Goal: Transaction & Acquisition: Purchase product/service

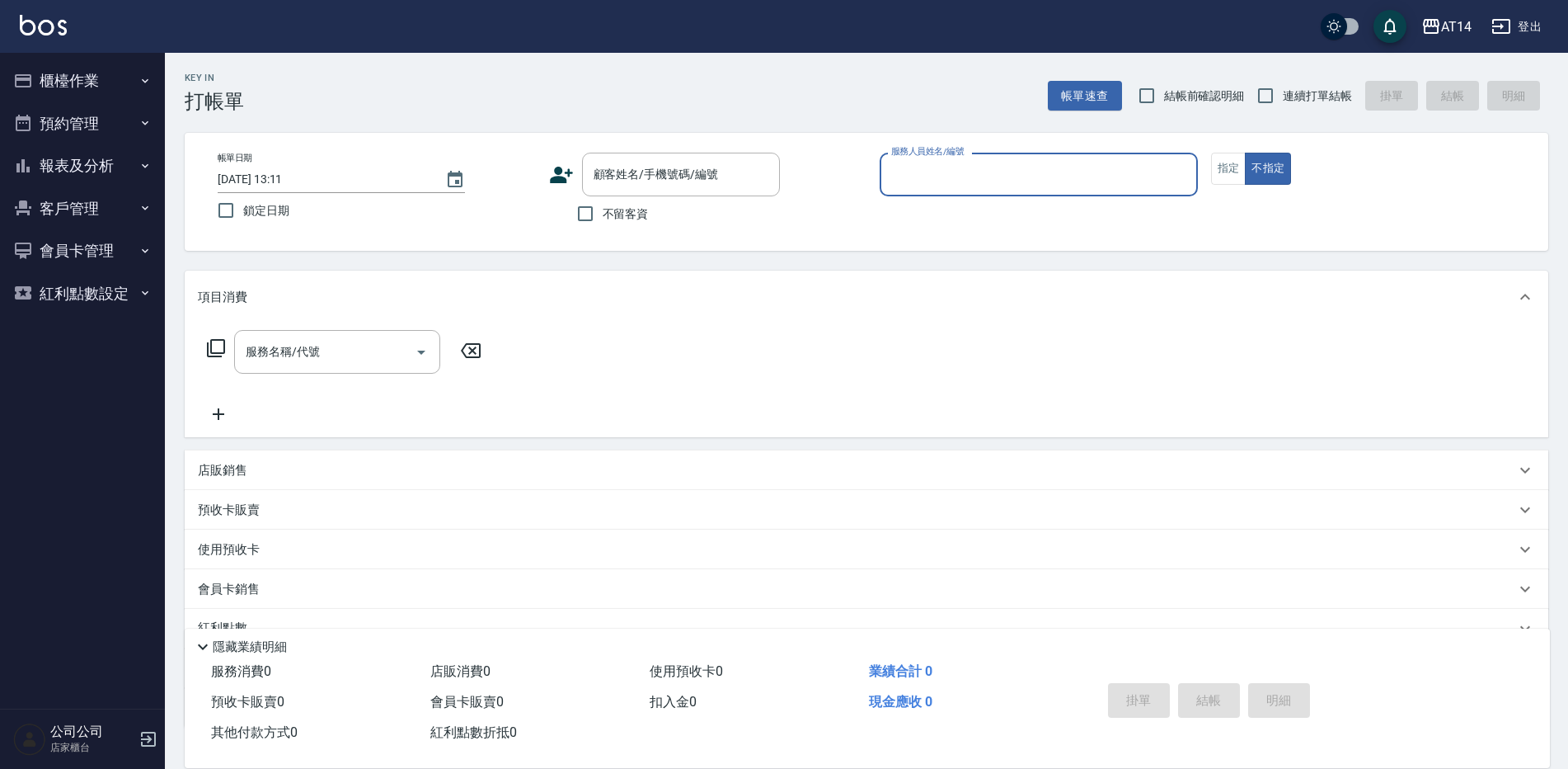
click at [39, 120] on button "預約管理" at bounding box center [82, 123] width 151 height 43
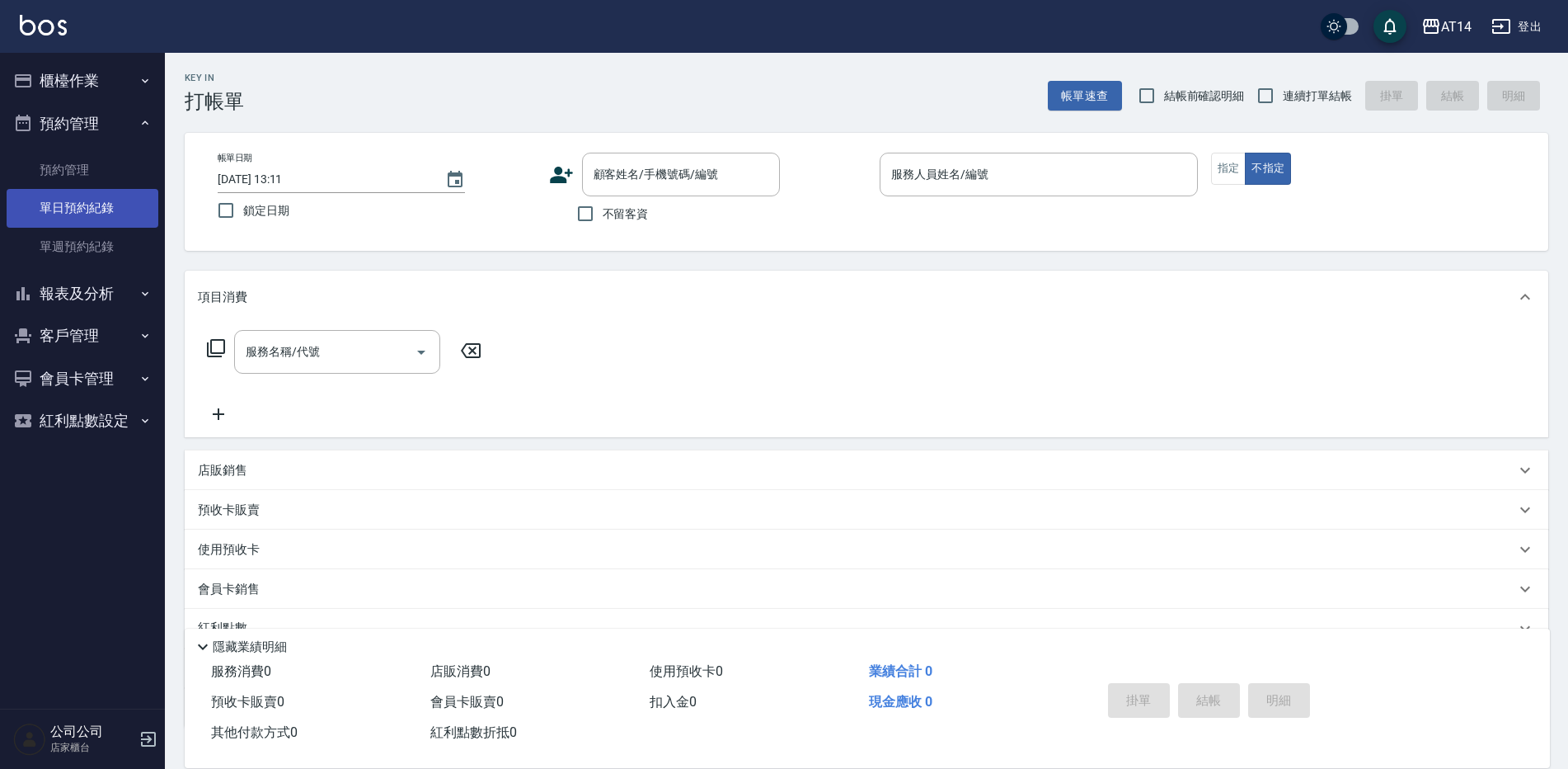
click at [146, 208] on link "單日預約紀錄" at bounding box center [82, 208] width 151 height 38
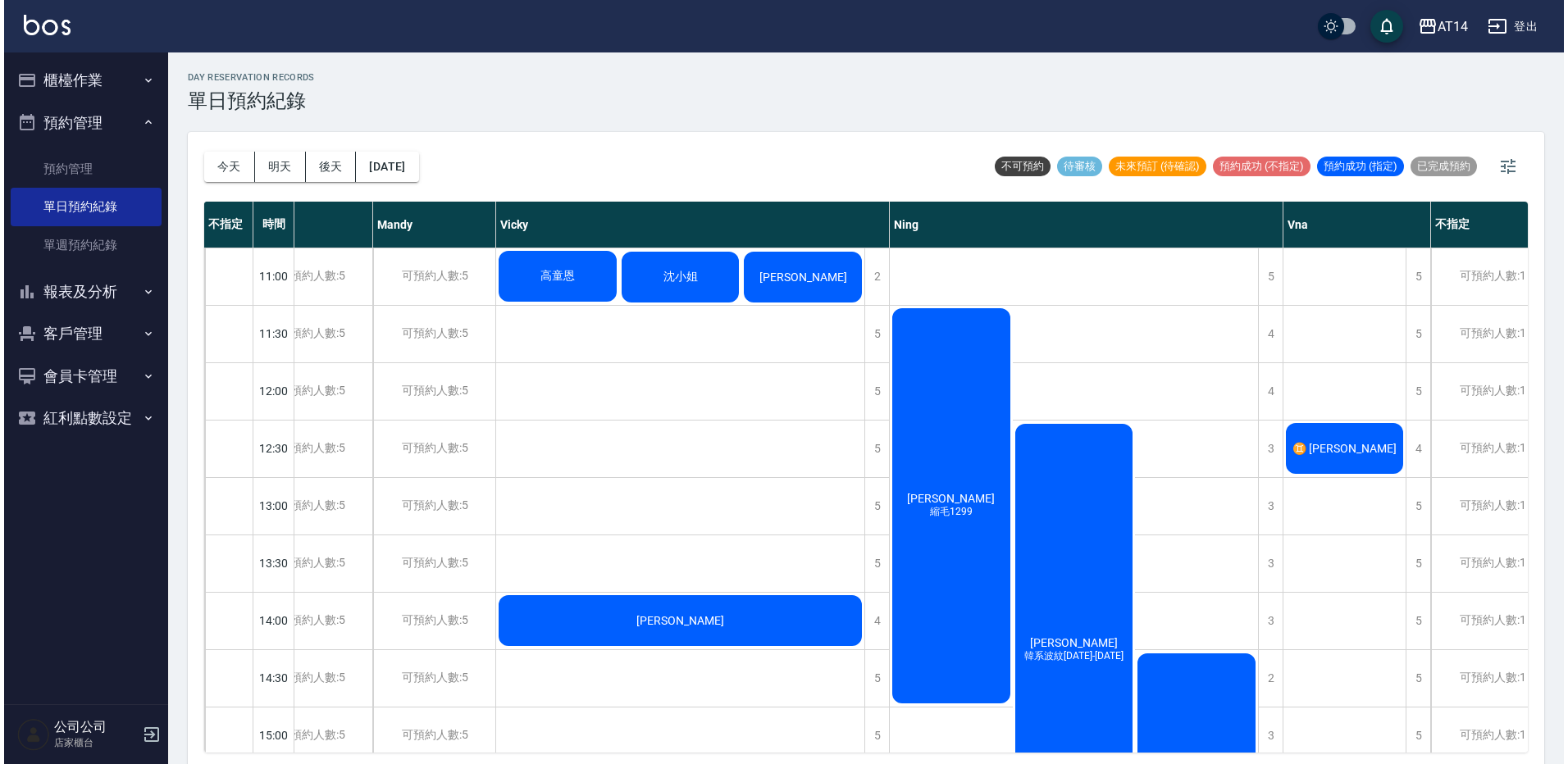
scroll to position [0, 192]
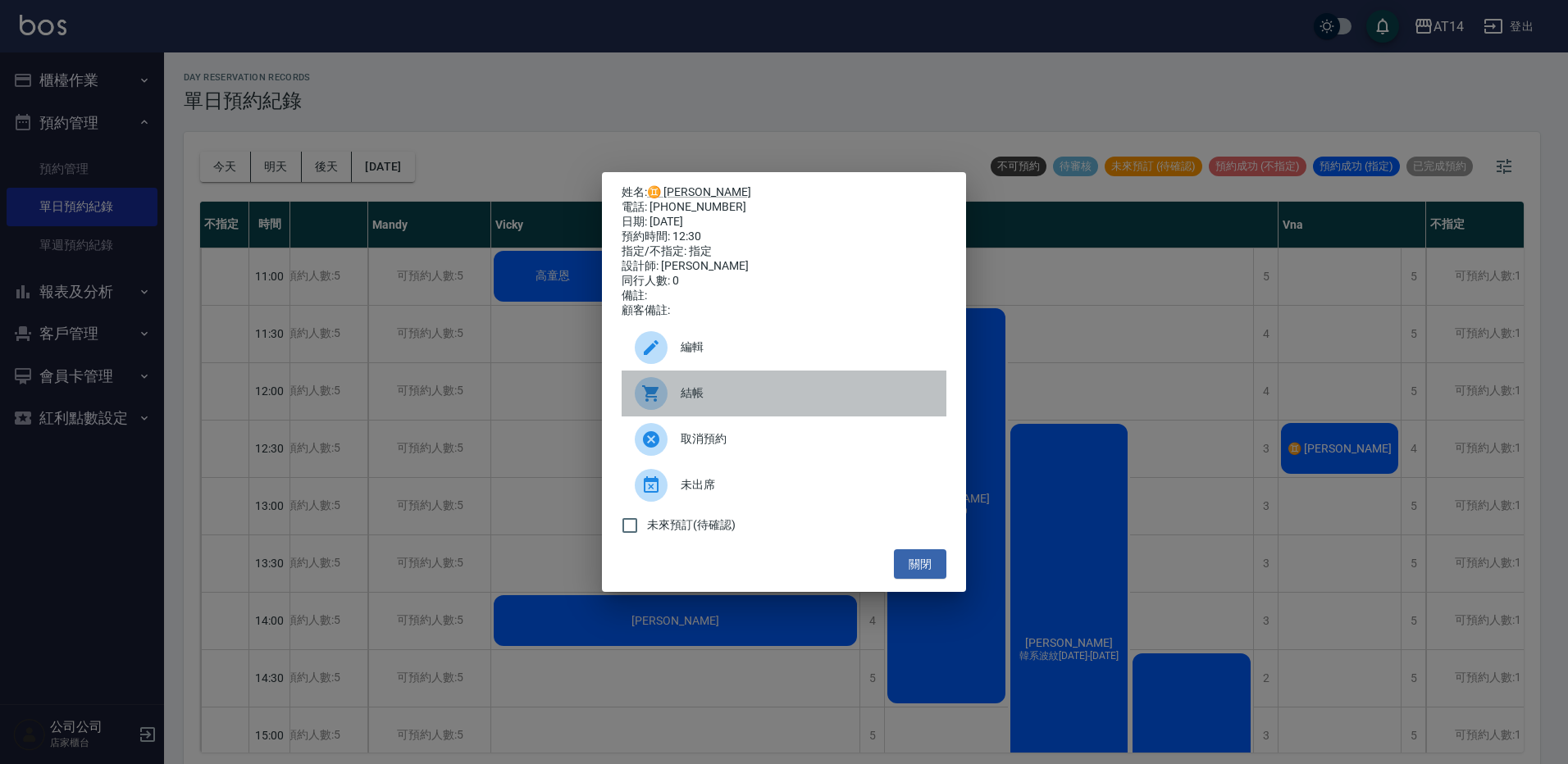
click at [815, 389] on div "結帳" at bounding box center [784, 393] width 325 height 46
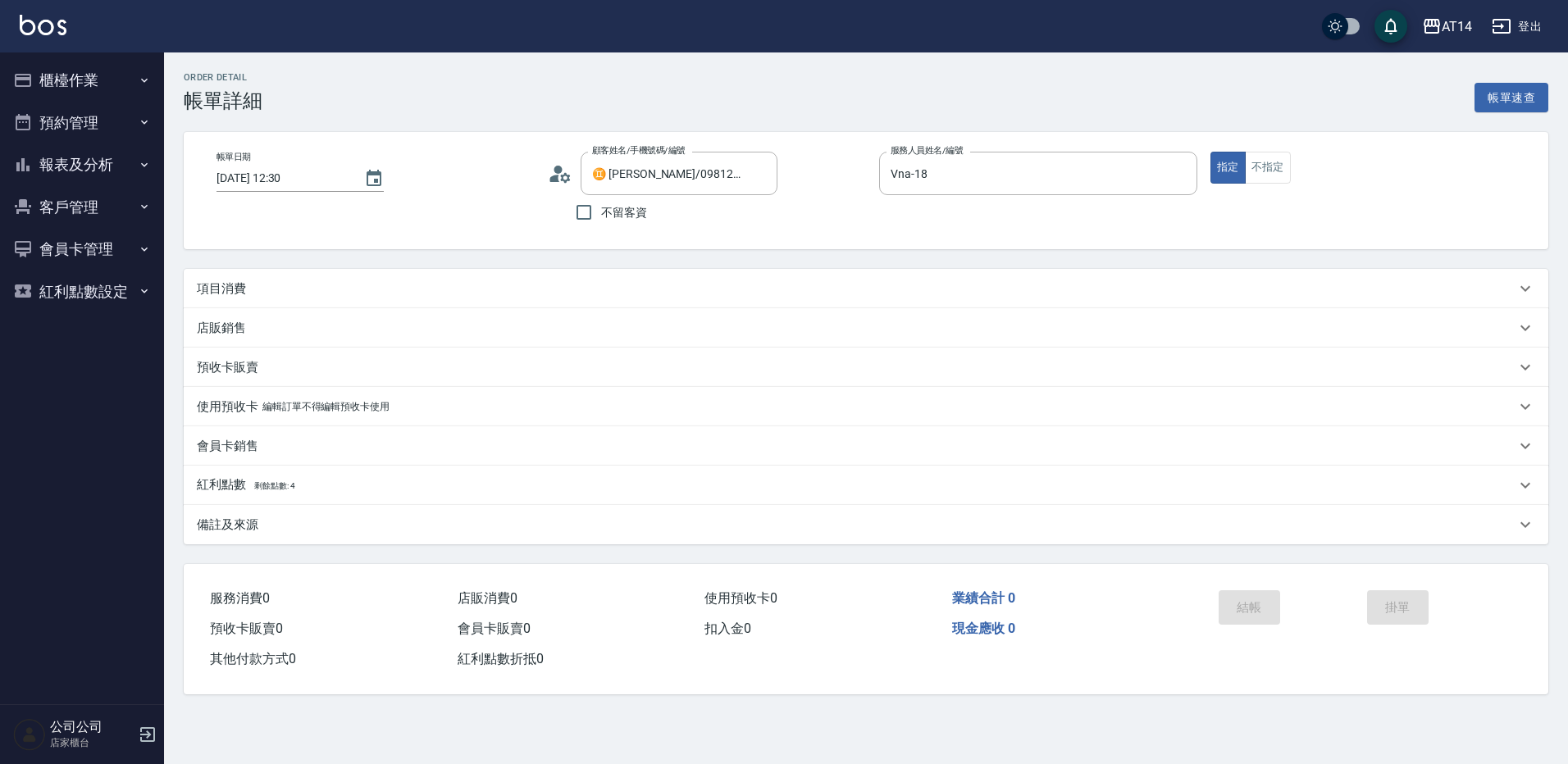
click at [234, 286] on p "項目消費" at bounding box center [221, 289] width 50 height 17
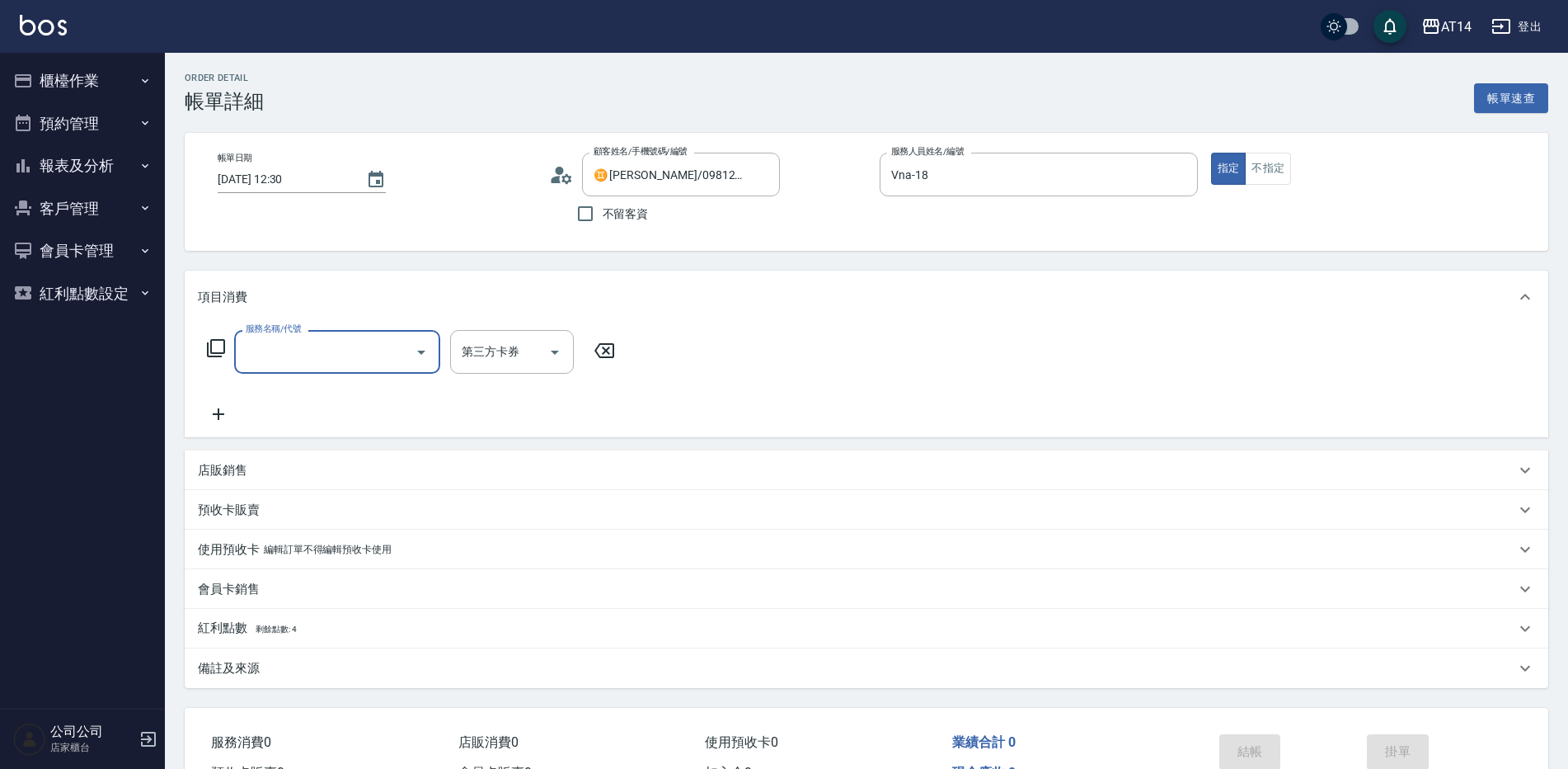
click at [261, 334] on label "服務名稱/代號" at bounding box center [273, 328] width 55 height 12
click at [261, 337] on input "服務名稱/代號" at bounding box center [325, 351] width 166 height 29
click at [256, 356] on input "服務名稱/代號" at bounding box center [325, 351] width 166 height 29
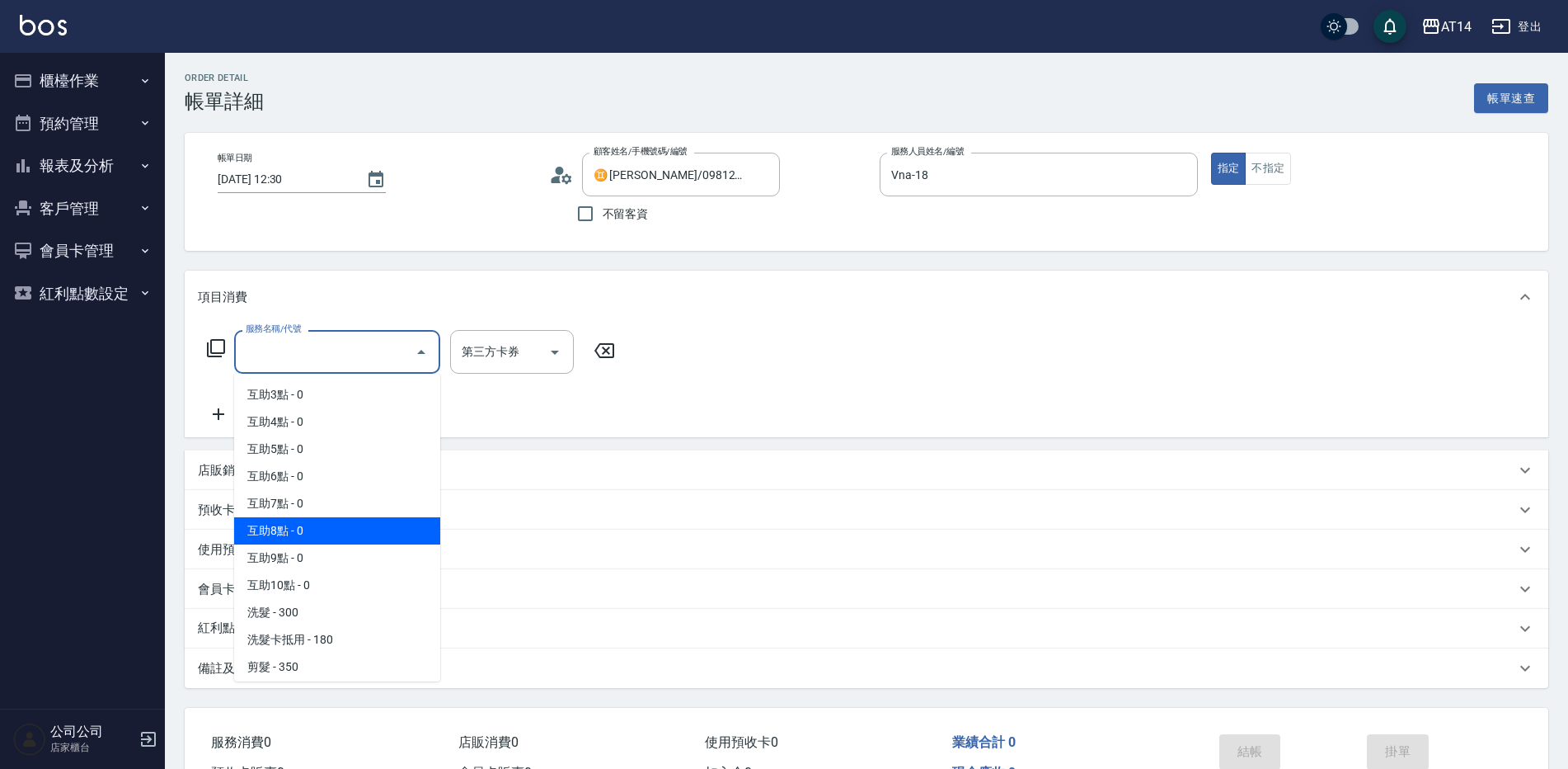
scroll to position [82, 0]
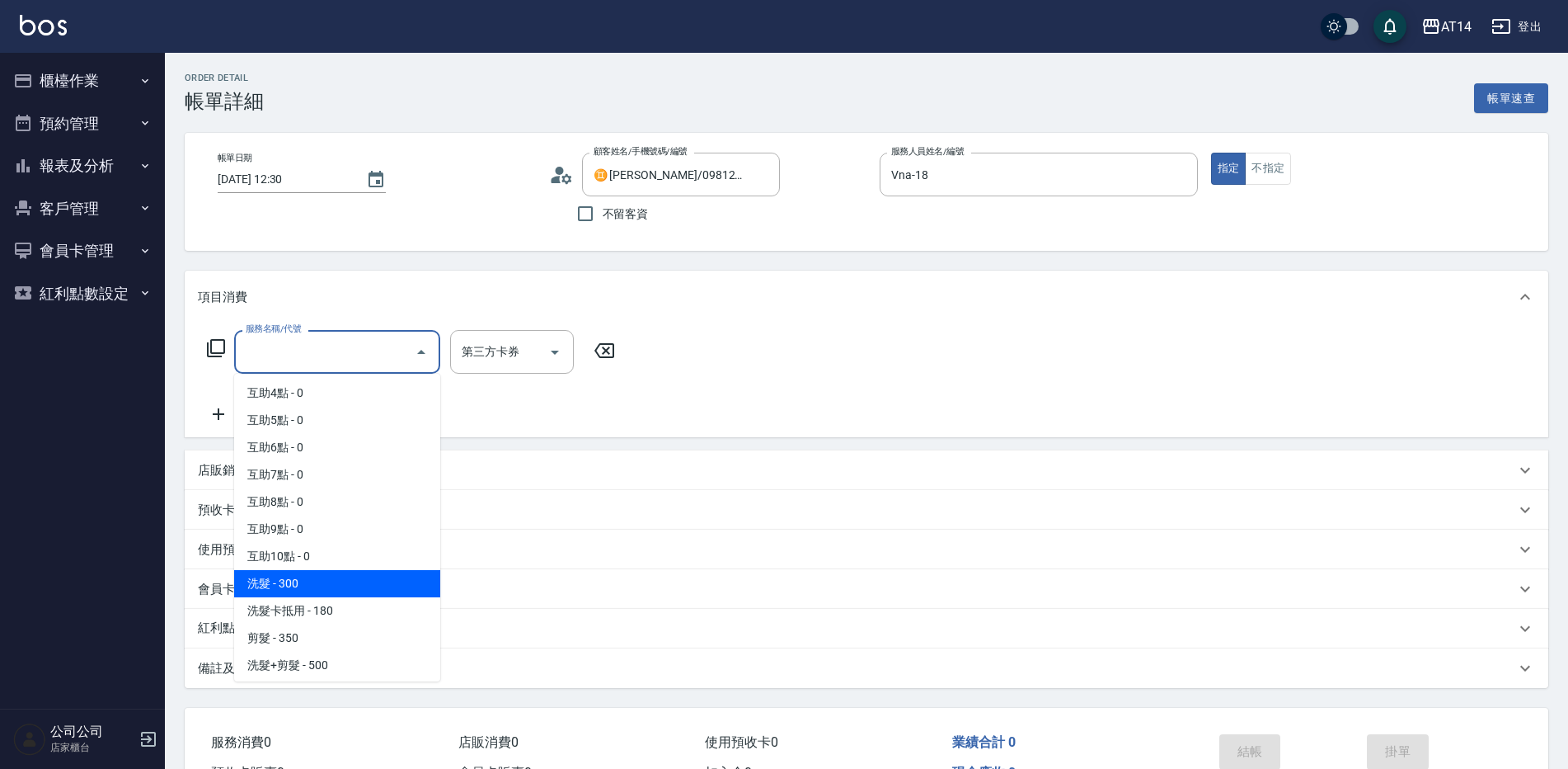
click at [294, 572] on span "洗髮 - 300" at bounding box center [336, 583] width 206 height 27
type input "洗髮(011)"
type input "1"
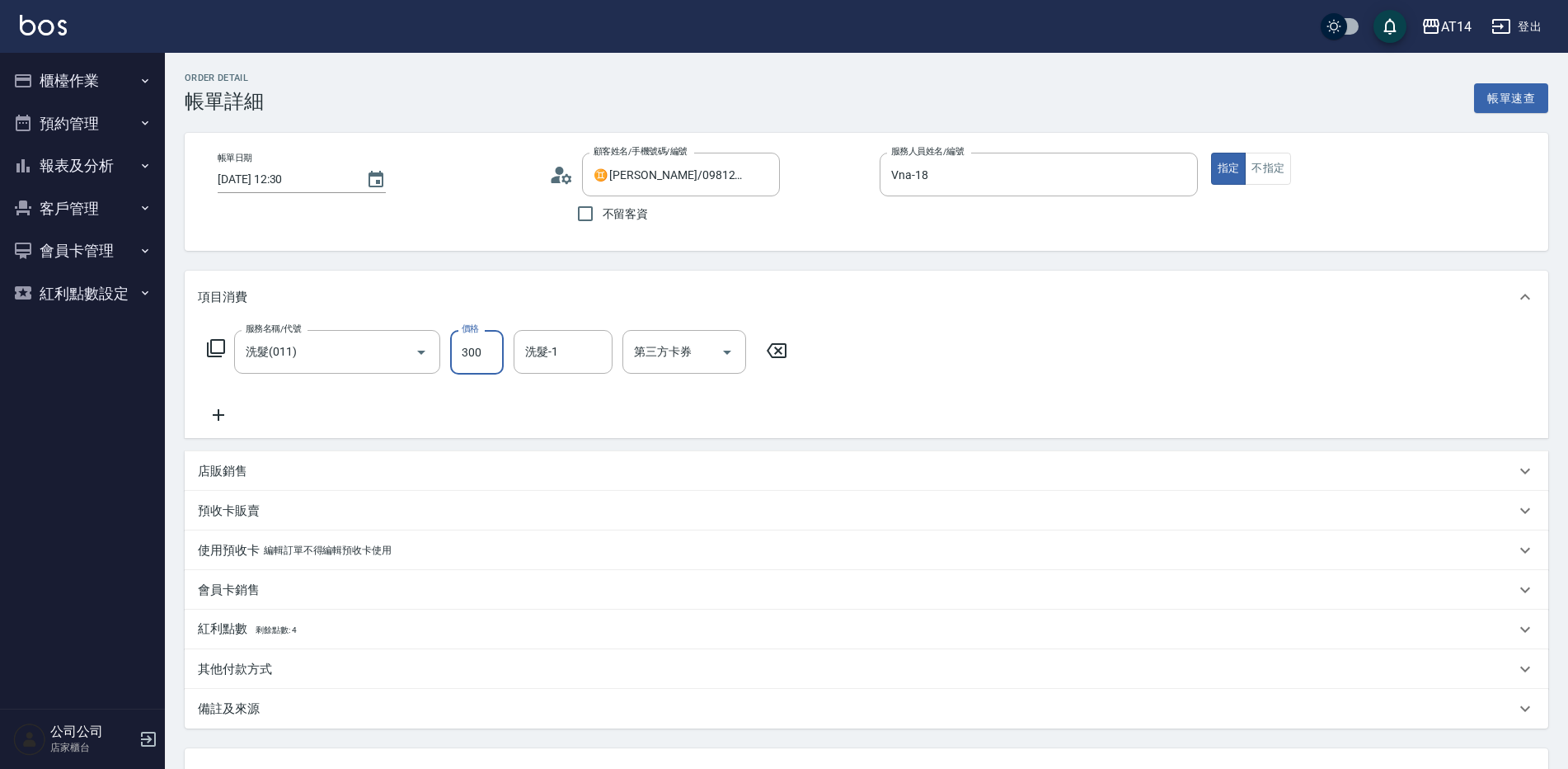
click at [465, 347] on input "300" at bounding box center [476, 352] width 53 height 45
type input "5"
type input "0"
type input "50"
type input "1"
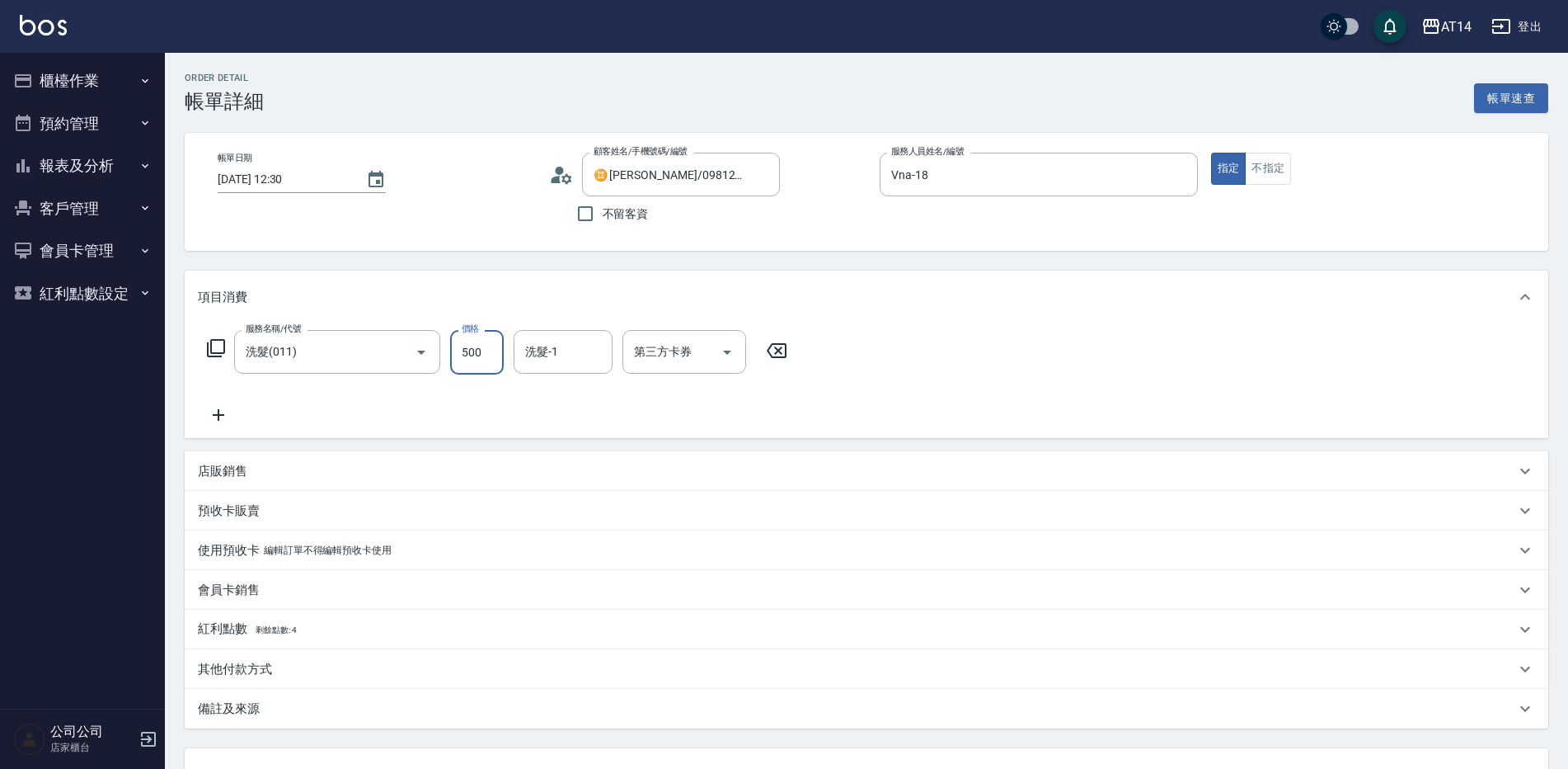
scroll to position [138, 0]
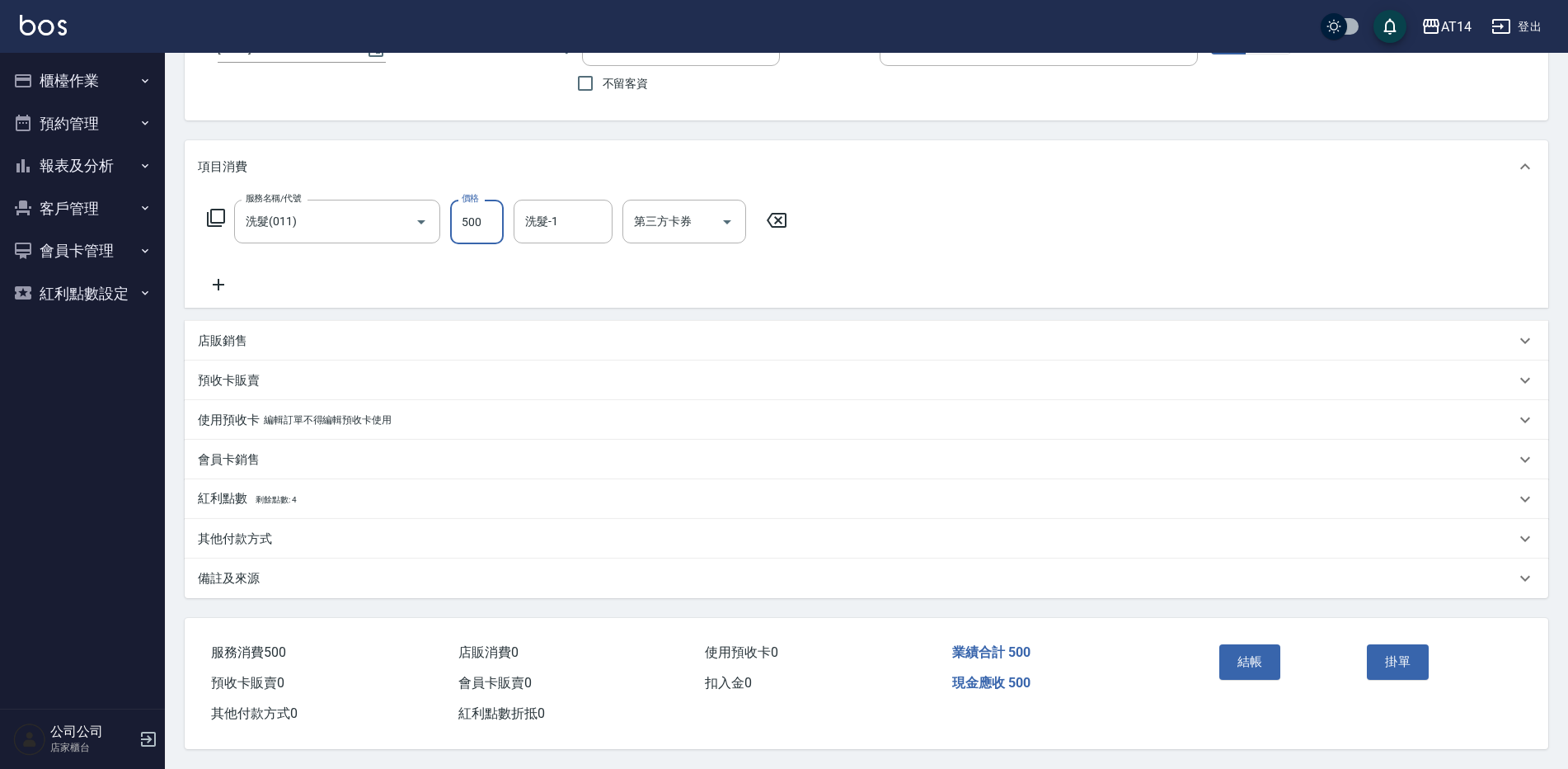
type input "500"
click at [349, 582] on div "備註及來源" at bounding box center [867, 578] width 1364 height 39
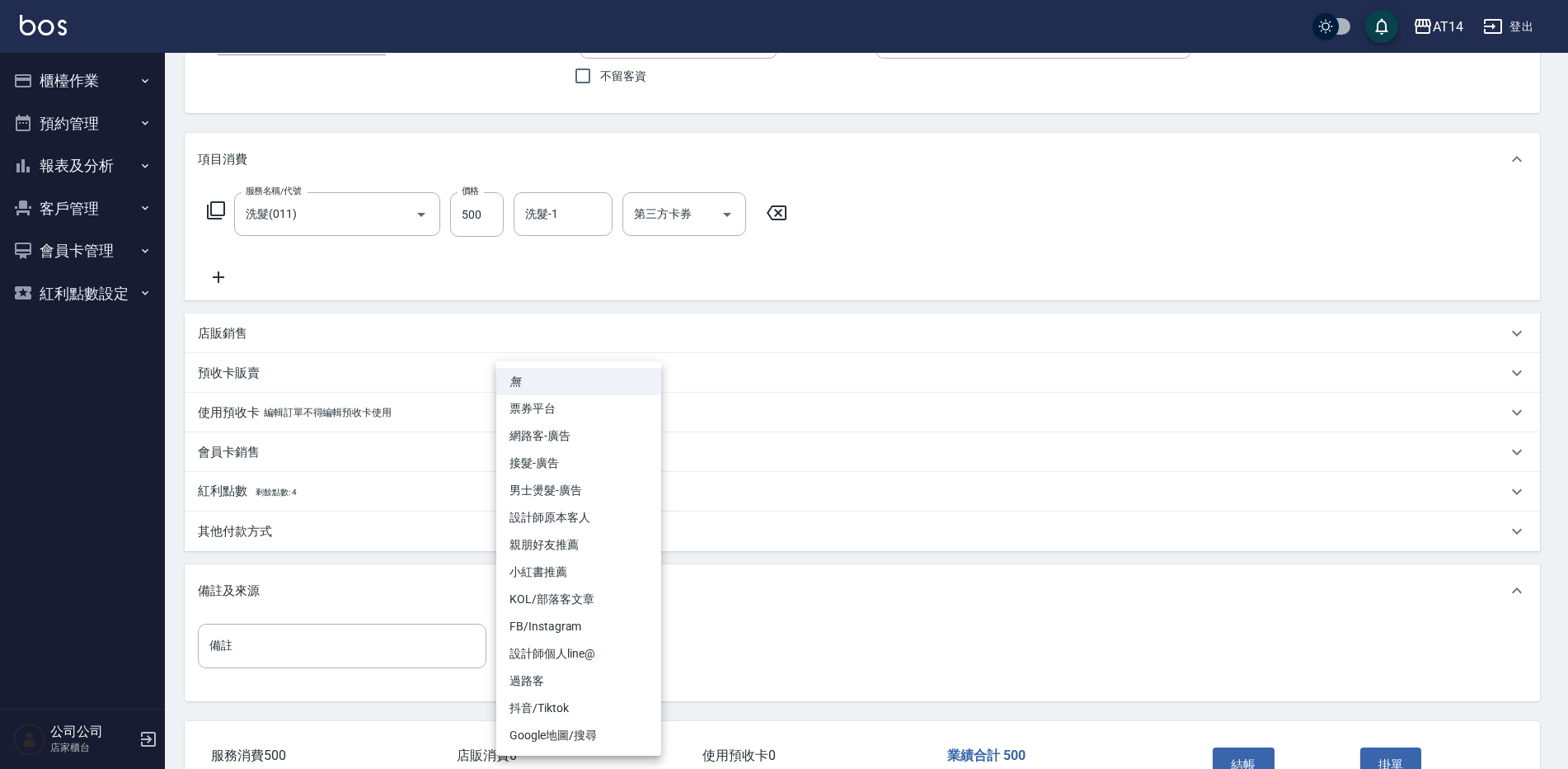
click at [607, 651] on body "AT14 登出 櫃檯作業 打帳單 帳單列表 掛單列表 現金收支登錄 材料自購登錄 每日結帳 排班表 掃碼打卡 預約管理 預約管理 單日預約紀錄 單週預約紀錄 …" at bounding box center [784, 367] width 1568 height 1010
click at [579, 517] on li "設計師原本客人" at bounding box center [579, 517] width 165 height 27
type input "設計師原本客人"
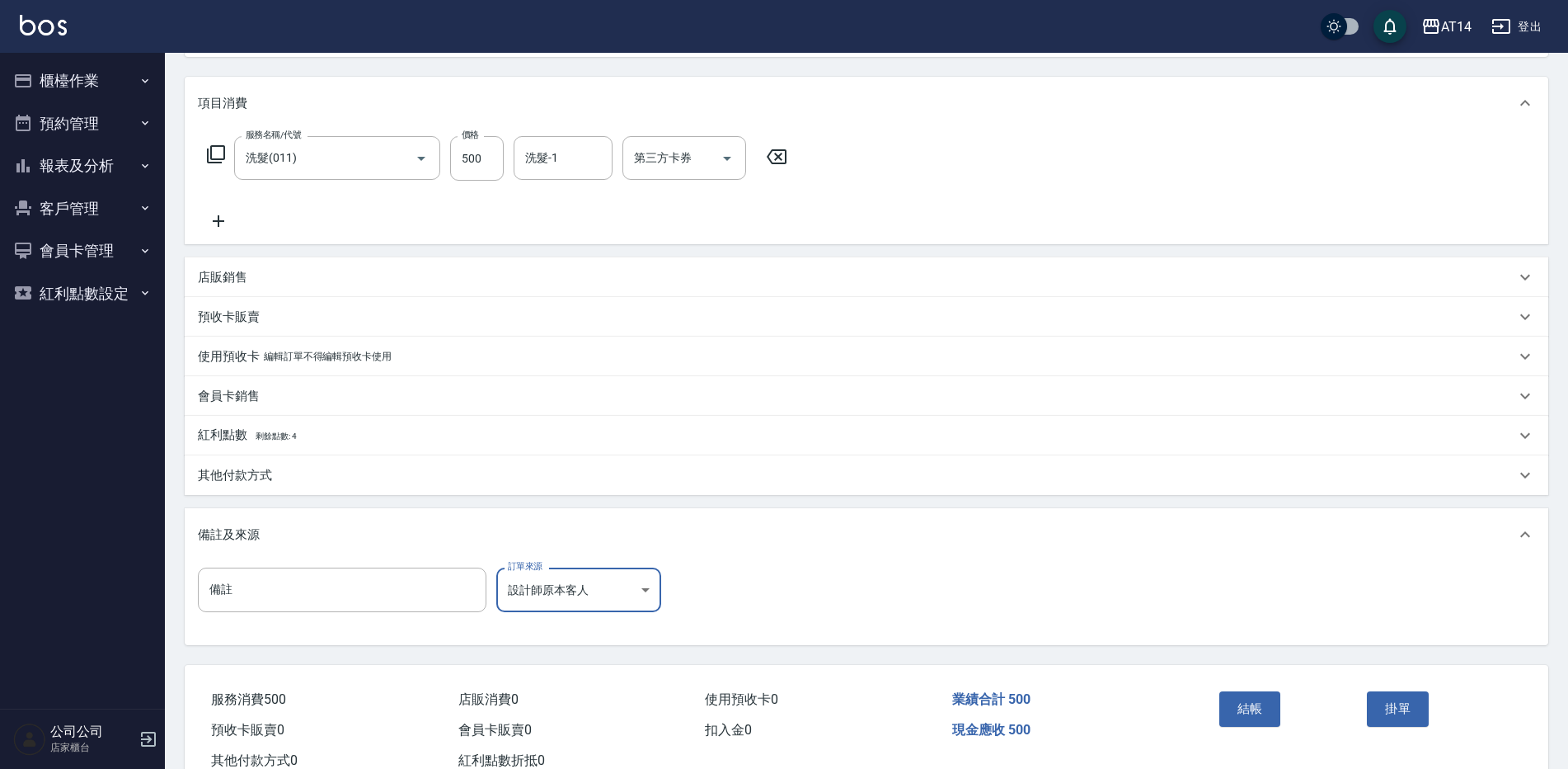
scroll to position [220, 0]
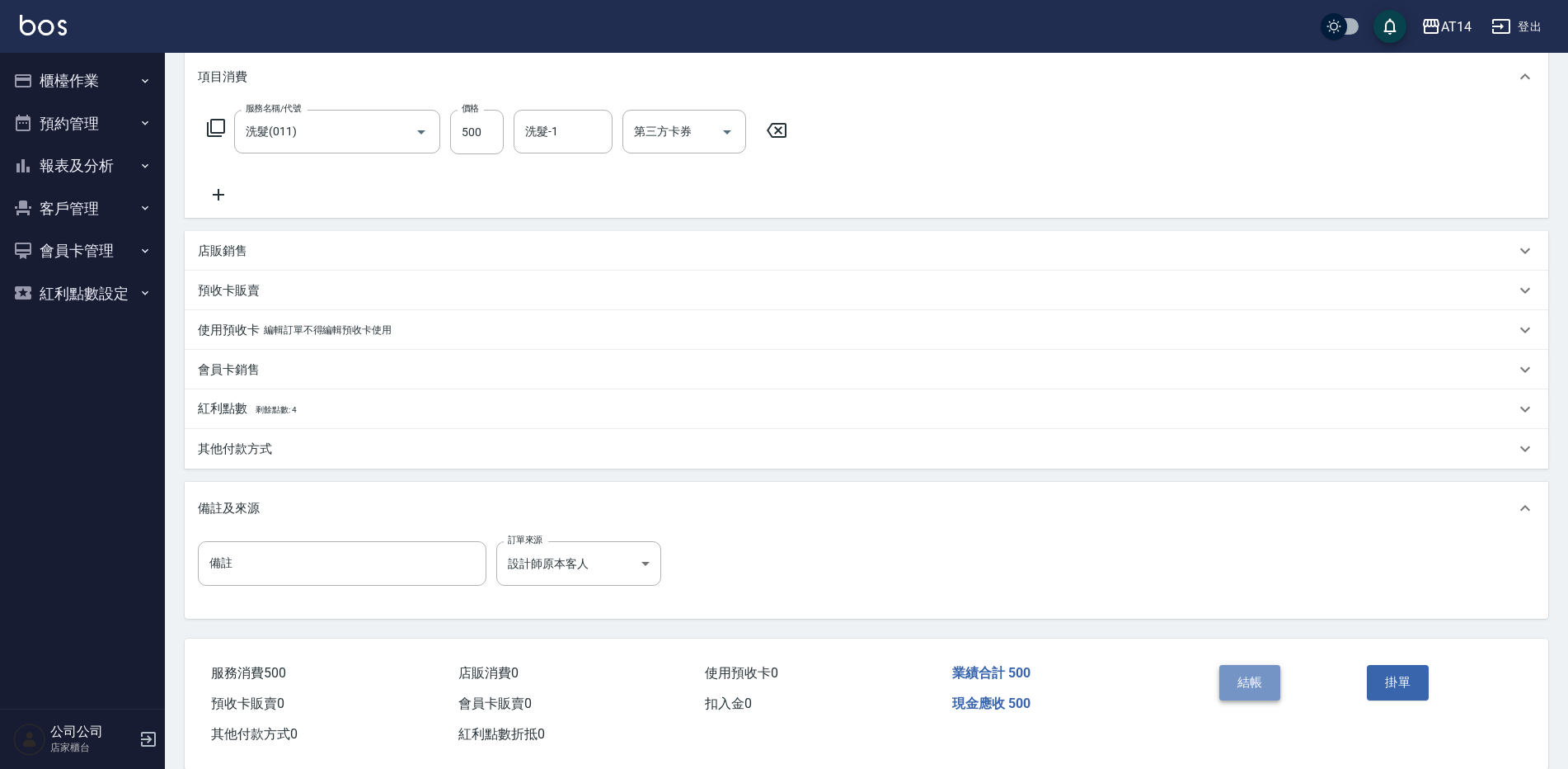
click at [1248, 679] on button "結帳" at bounding box center [1250, 682] width 62 height 35
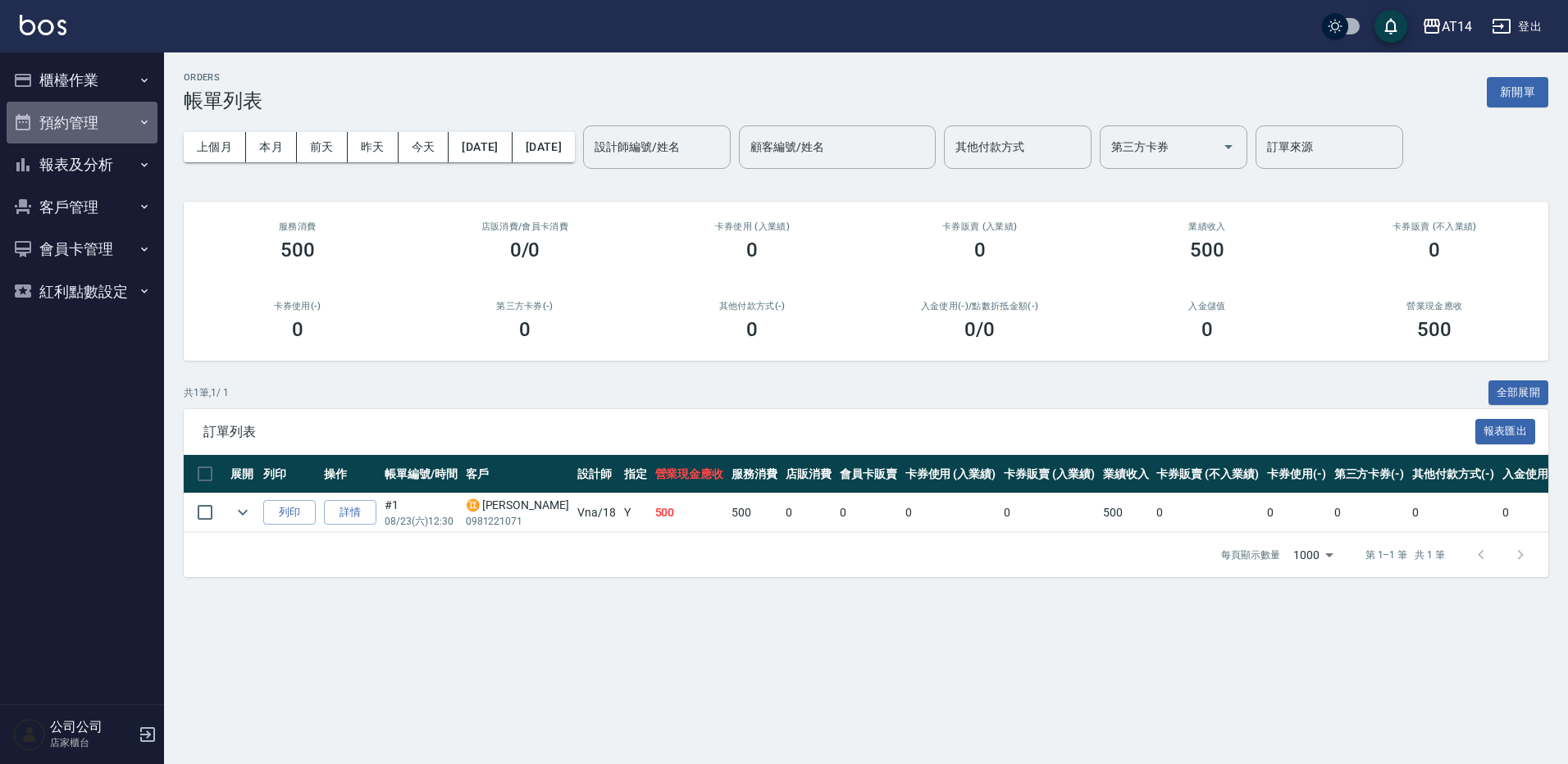
click at [105, 102] on button "預約管理" at bounding box center [82, 123] width 151 height 43
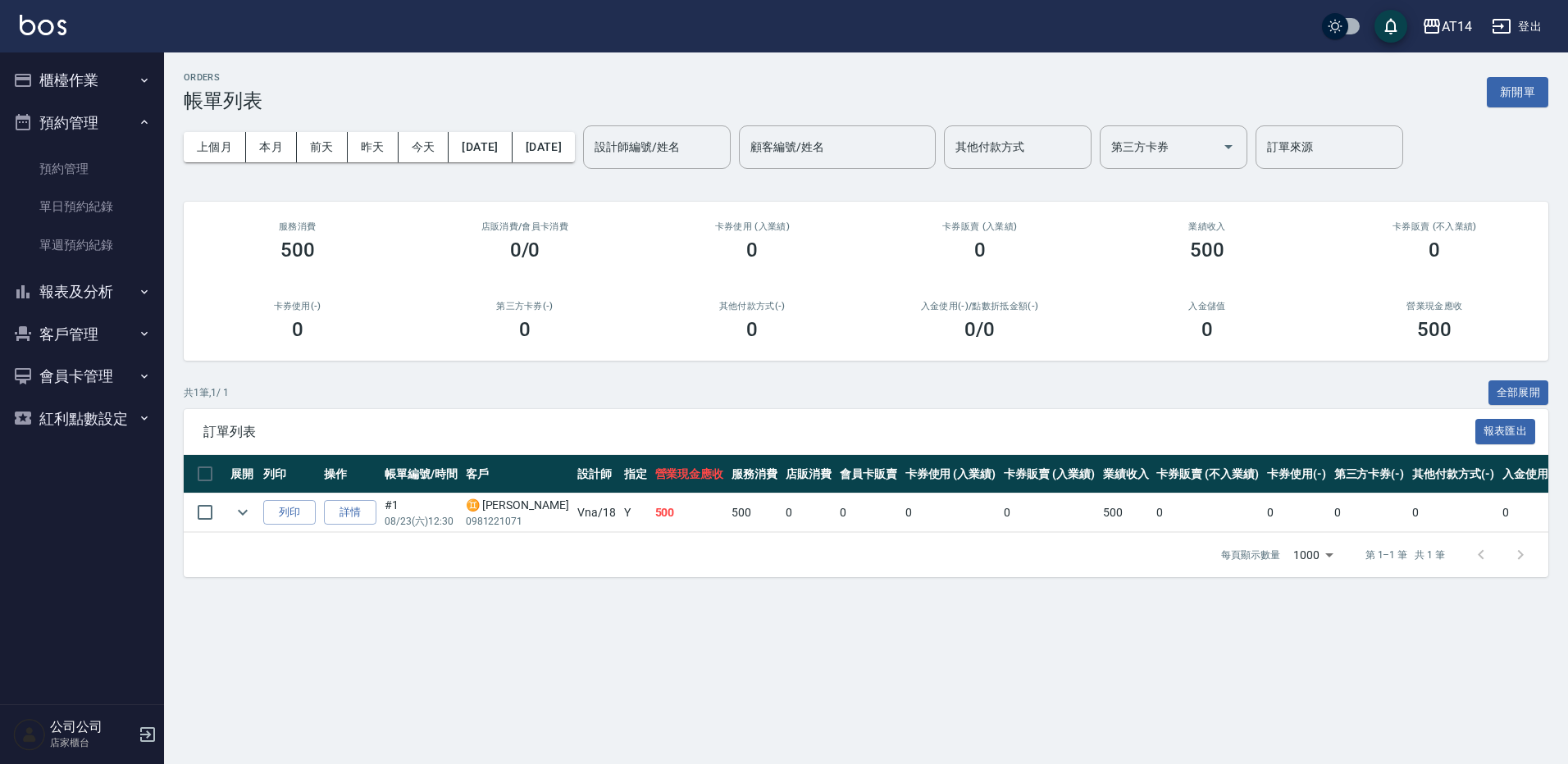
click at [110, 65] on button "櫃檯作業" at bounding box center [82, 80] width 151 height 43
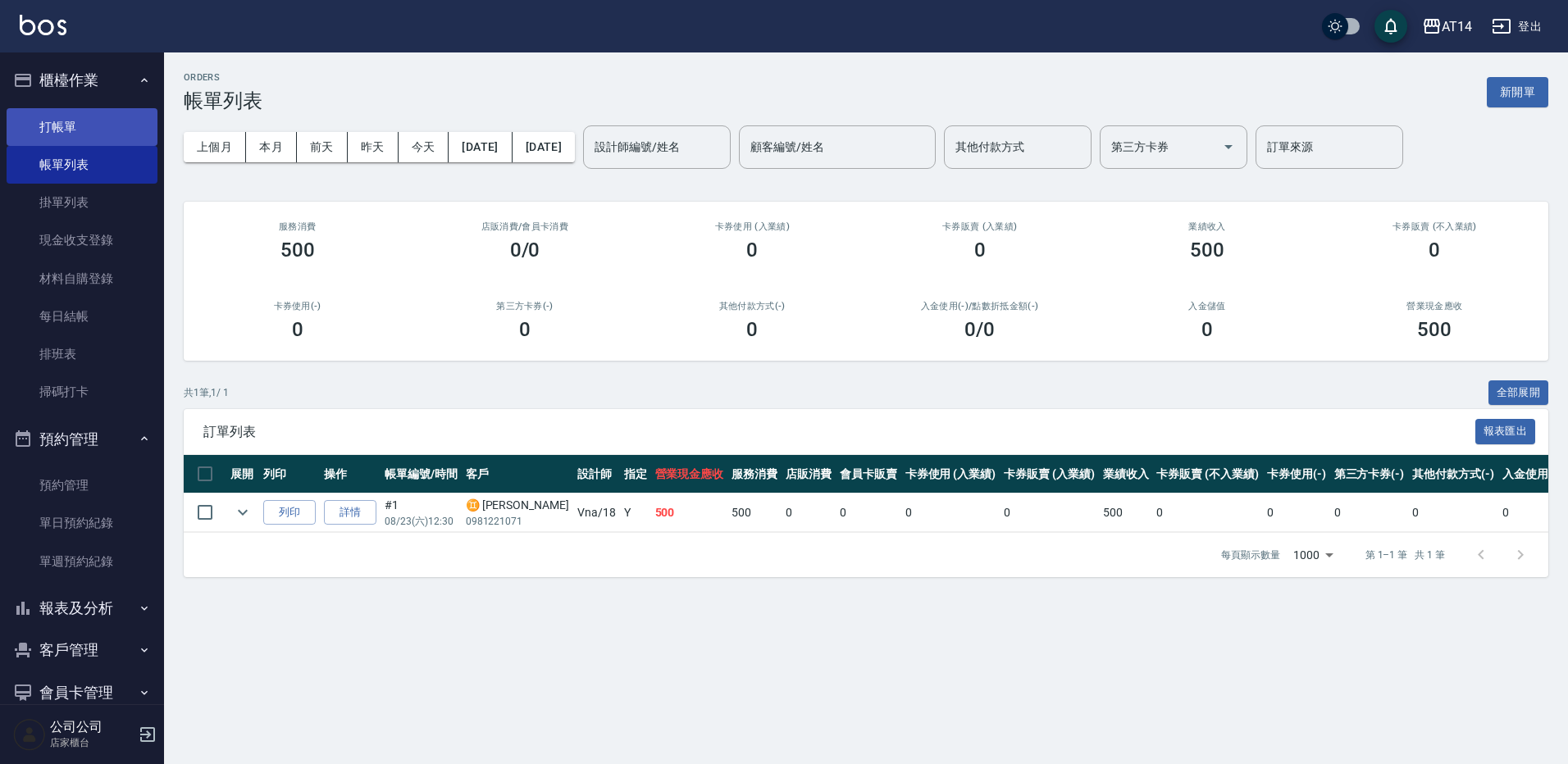
click at [137, 131] on link "打帳單" at bounding box center [82, 126] width 151 height 37
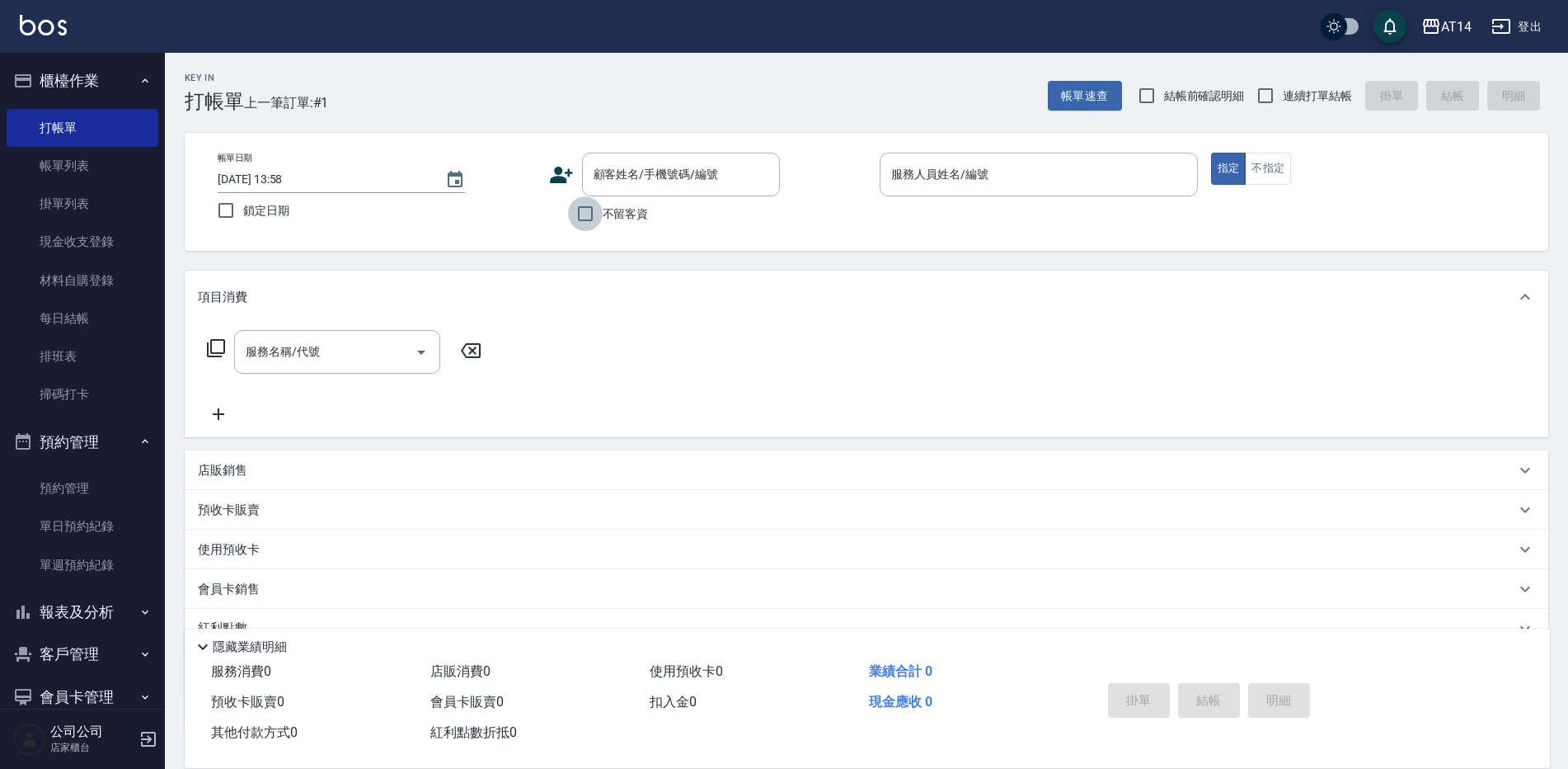
click at [595, 219] on input "不留客資" at bounding box center [586, 214] width 35 height 35
checkbox input "true"
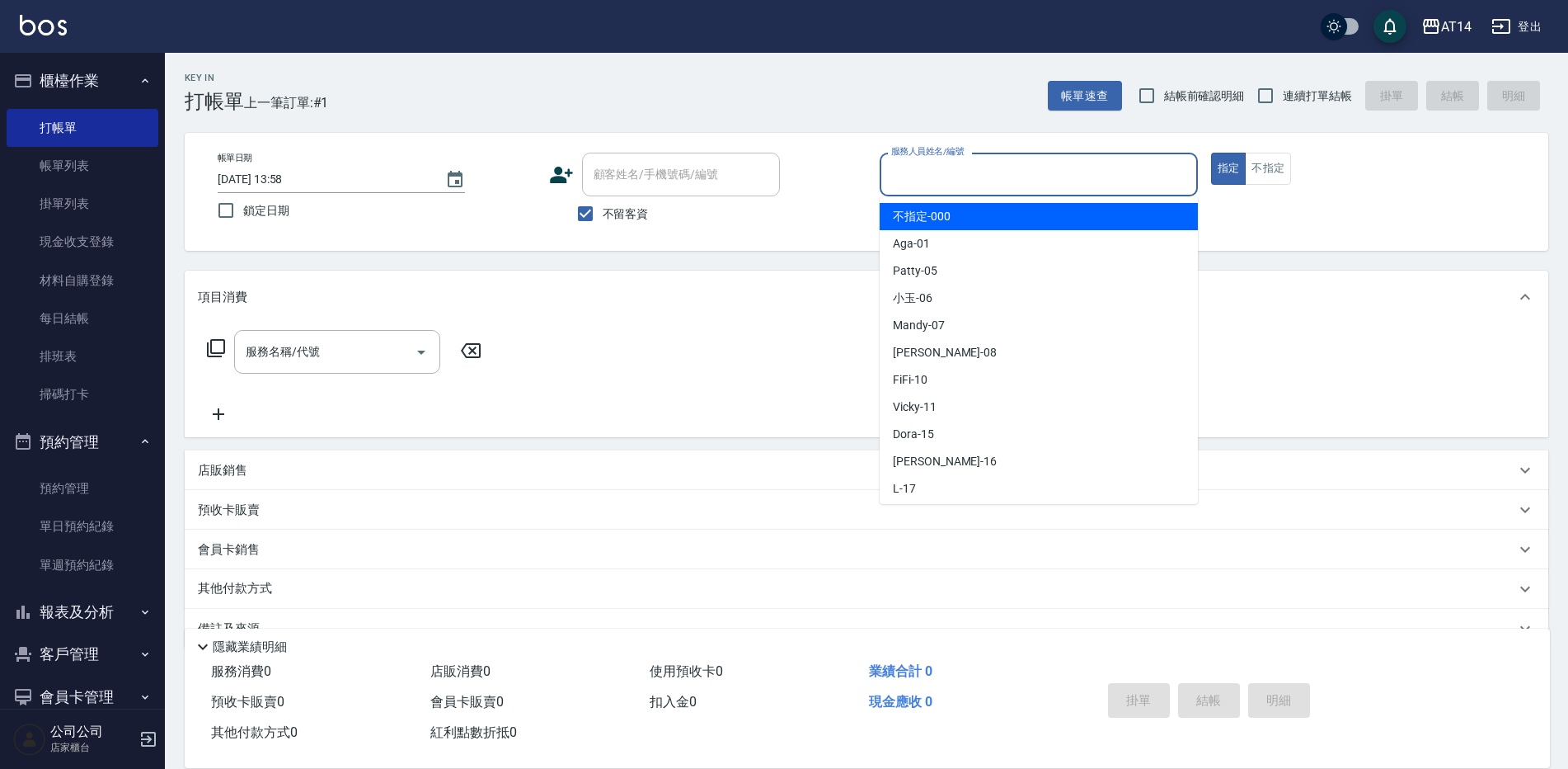
click at [1023, 177] on input "服務人員姓名/編號" at bounding box center [1038, 174] width 304 height 29
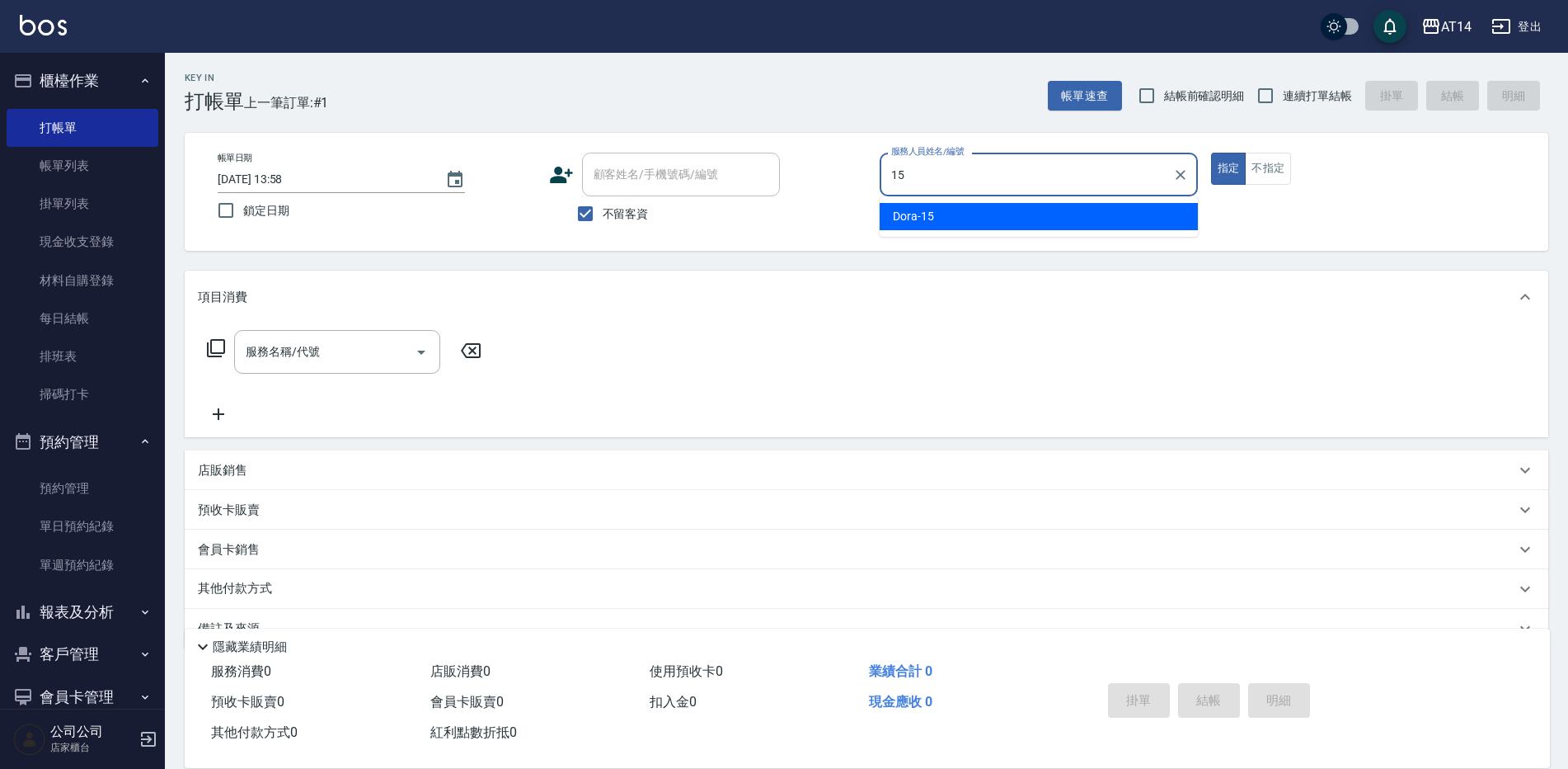
type input "Dora-15"
type button "true"
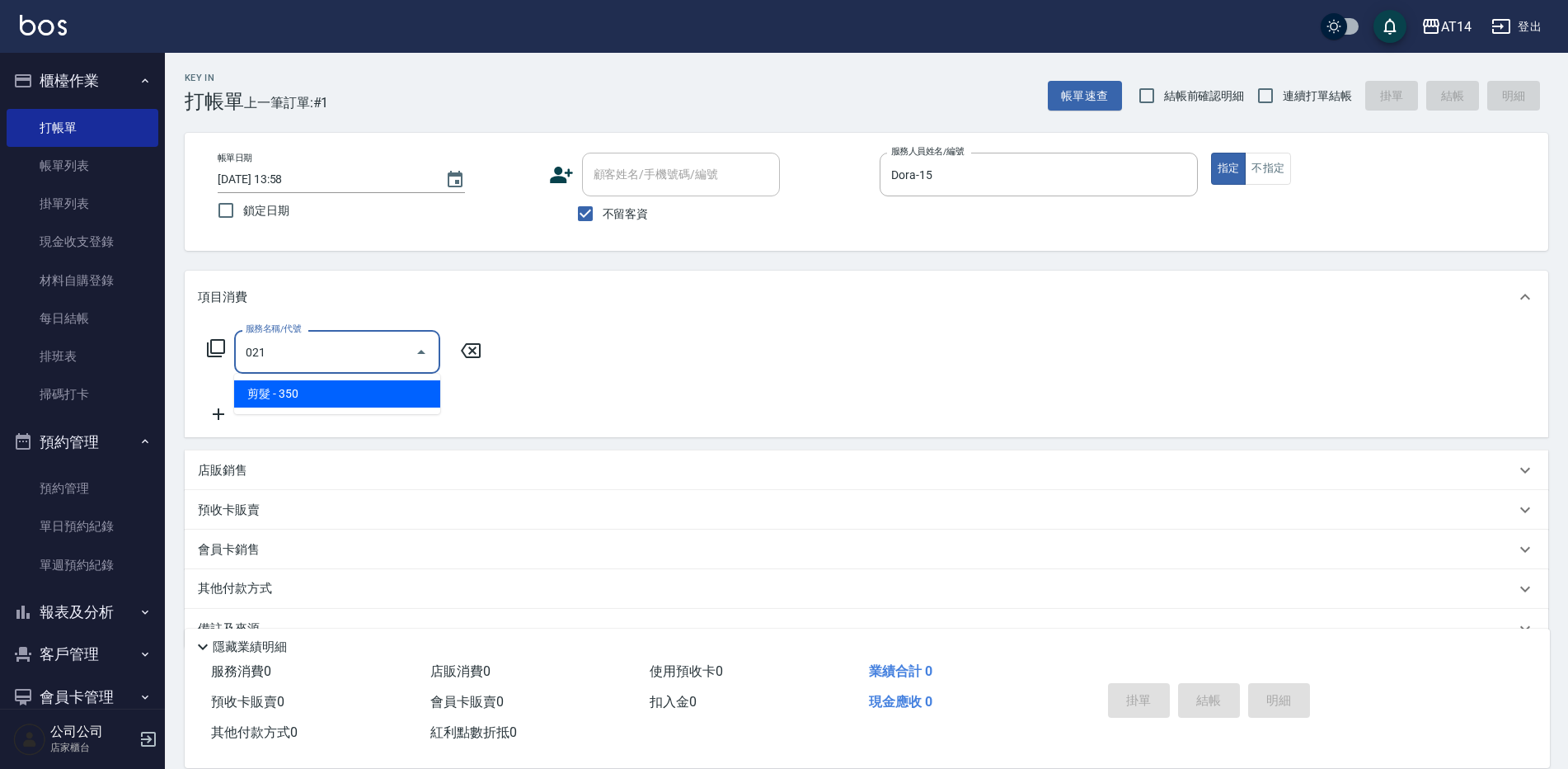
type input "剪髮(021)"
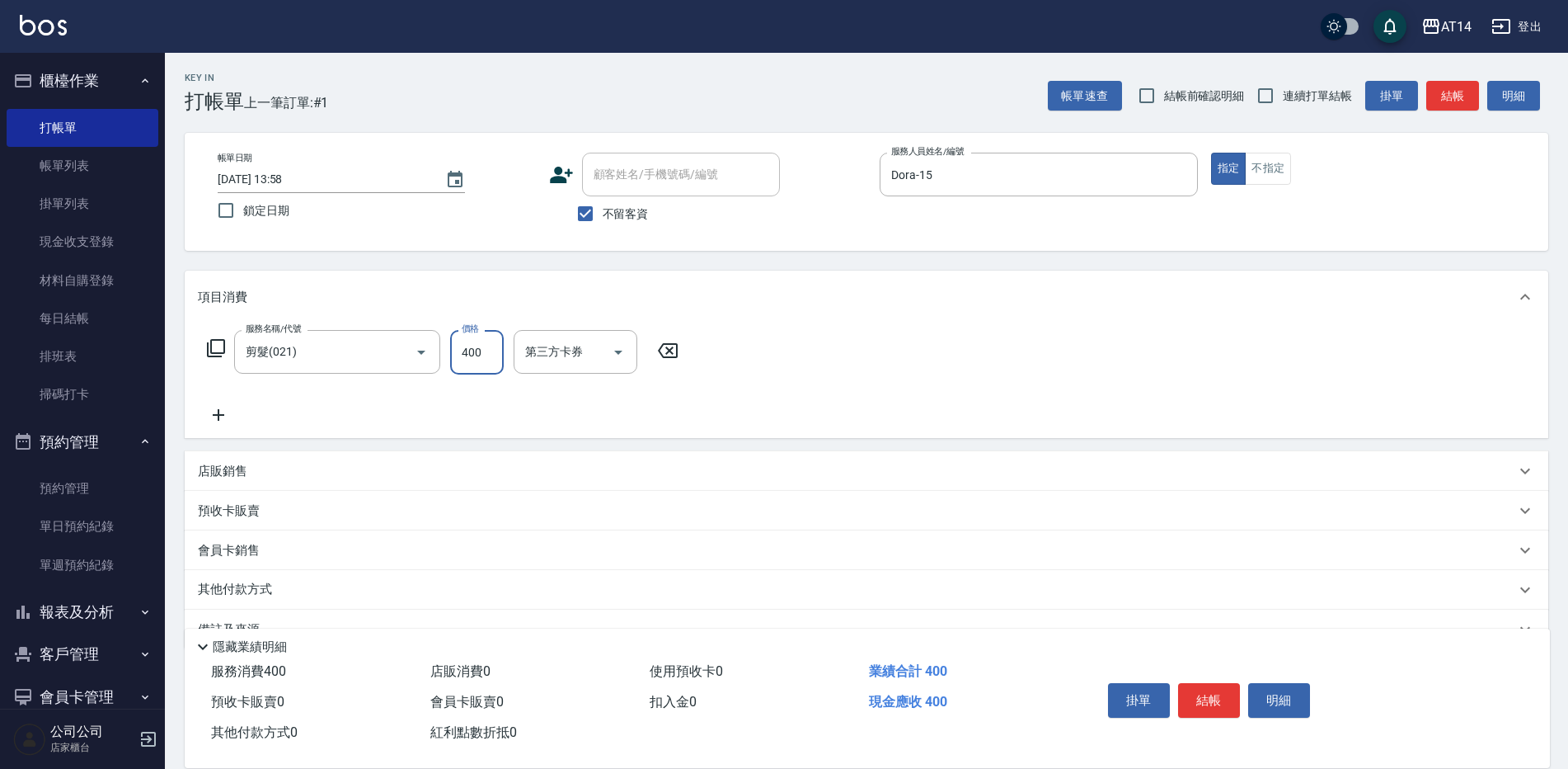
type input "400"
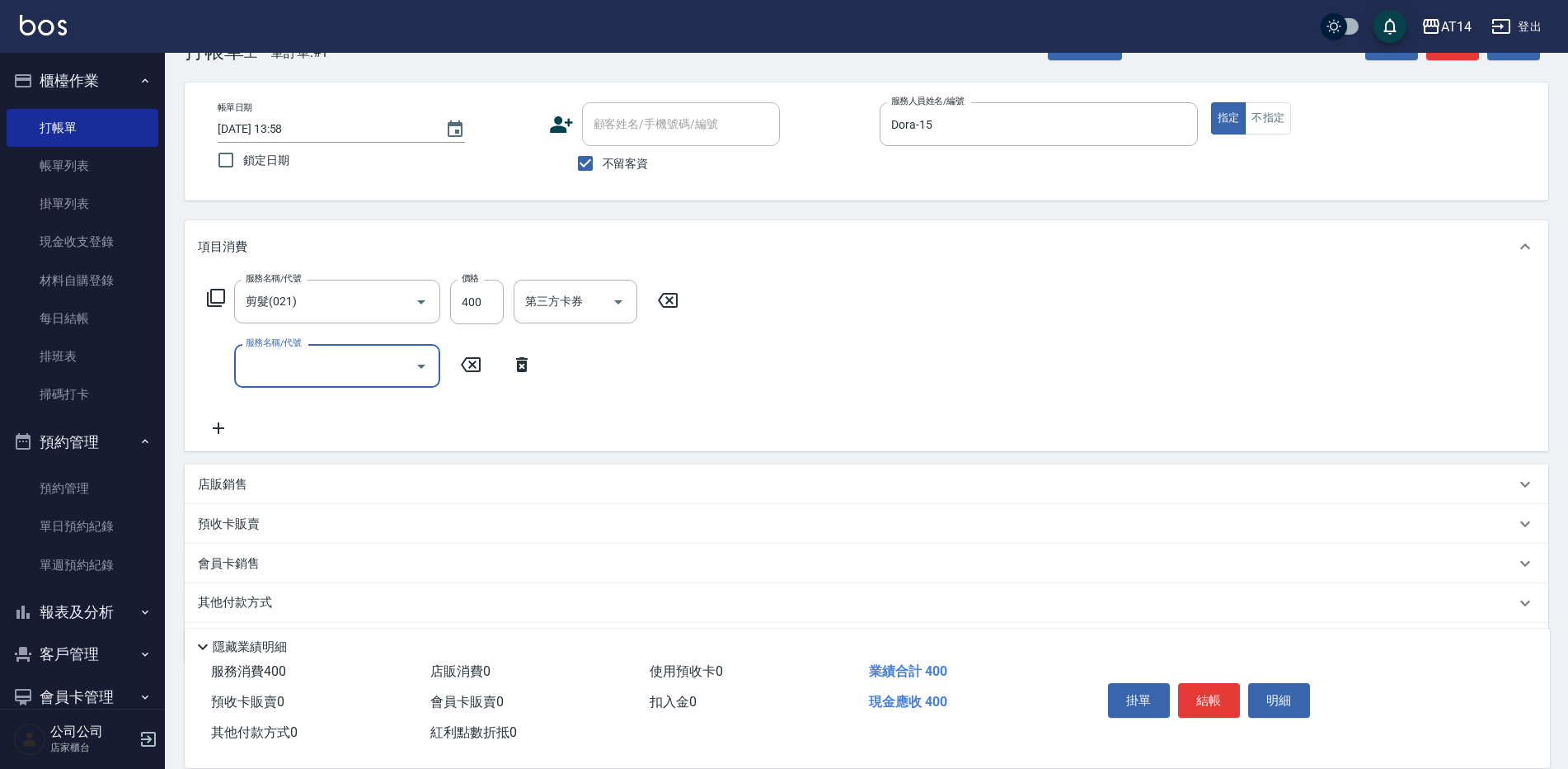
scroll to position [102, 0]
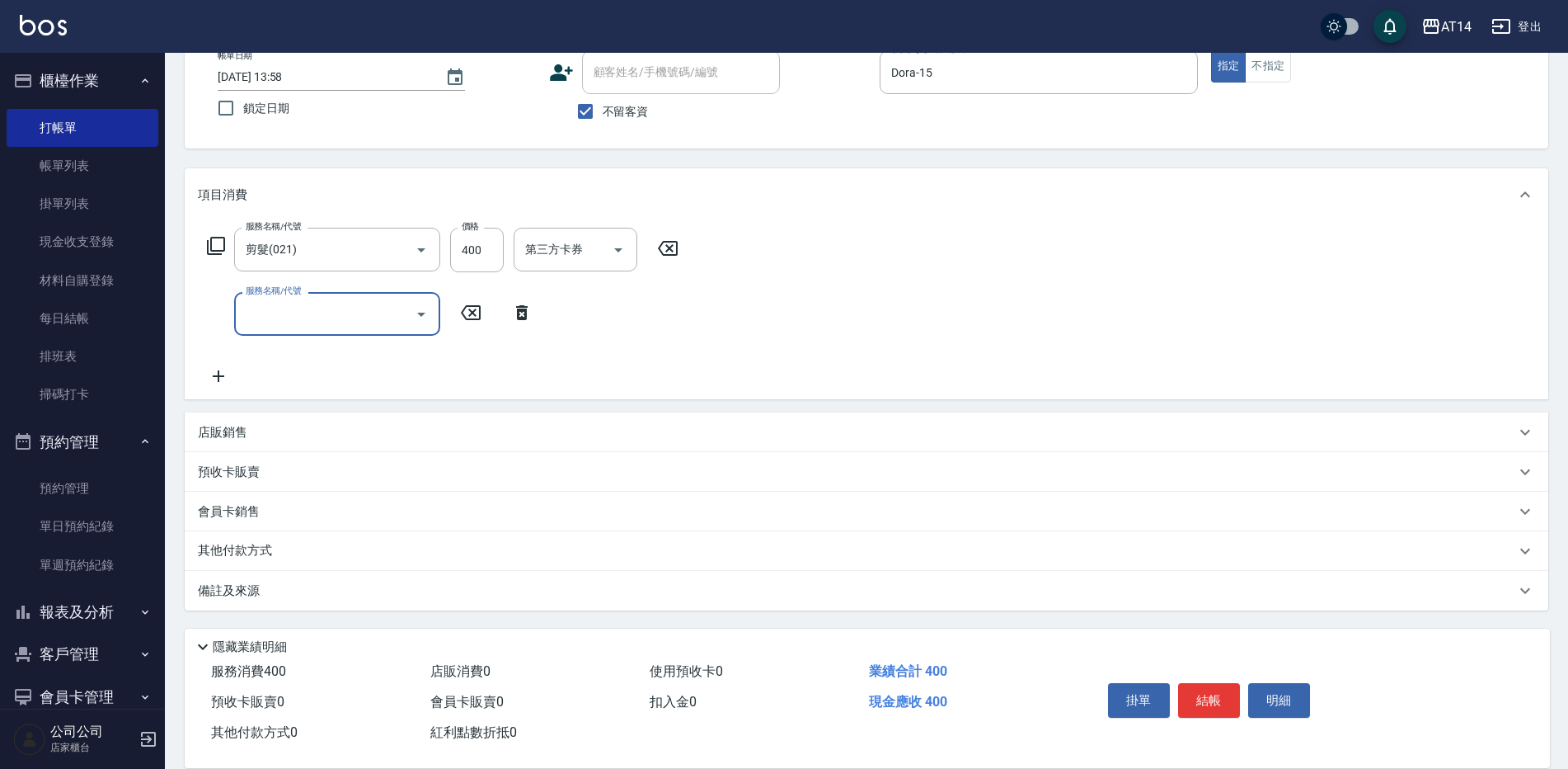
click at [293, 576] on div "備註及來源" at bounding box center [867, 590] width 1364 height 39
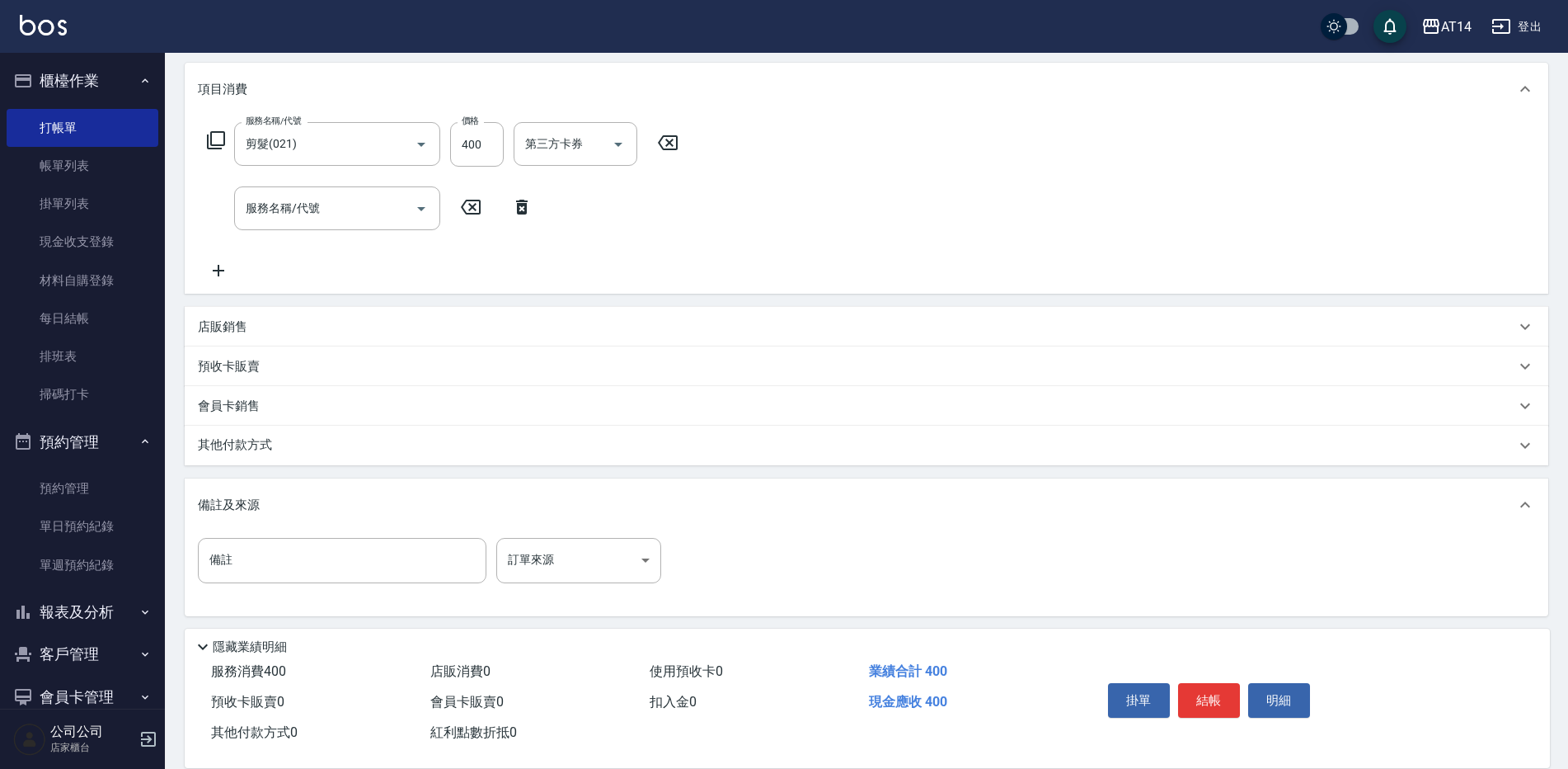
scroll to position [210, 0]
click at [594, 554] on body "AT14 登出 櫃檯作業 打帳單 帳單列表 掛單列表 現金收支登錄 材料自購登錄 每日結帳 排班表 掃碼打卡 預約管理 預約管理 單日預約紀錄 單週預約紀錄 …" at bounding box center [784, 281] width 1568 height 983
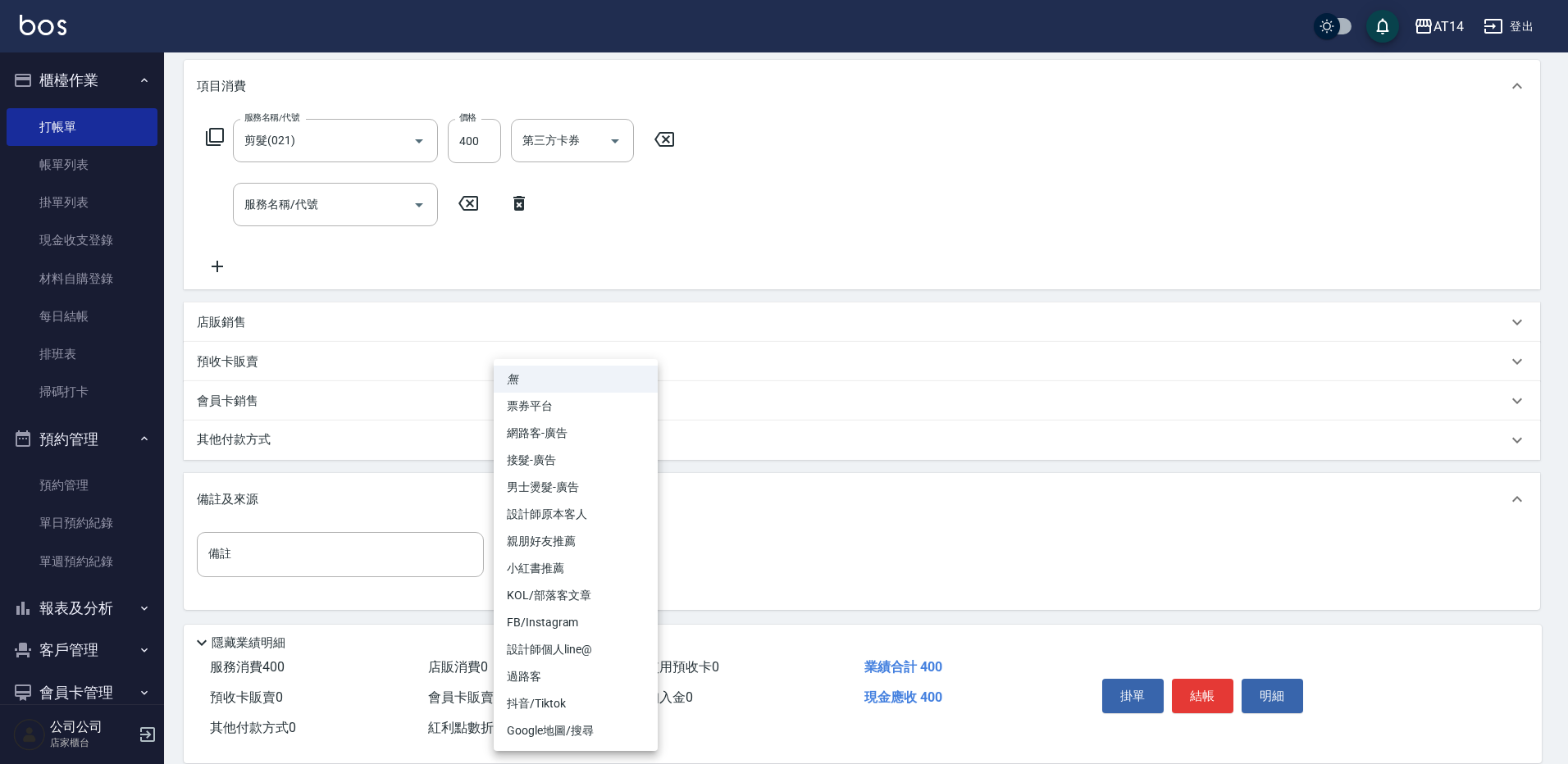
click at [602, 519] on li "設計師原本客人" at bounding box center [575, 513] width 164 height 27
type input "設計師原本客人"
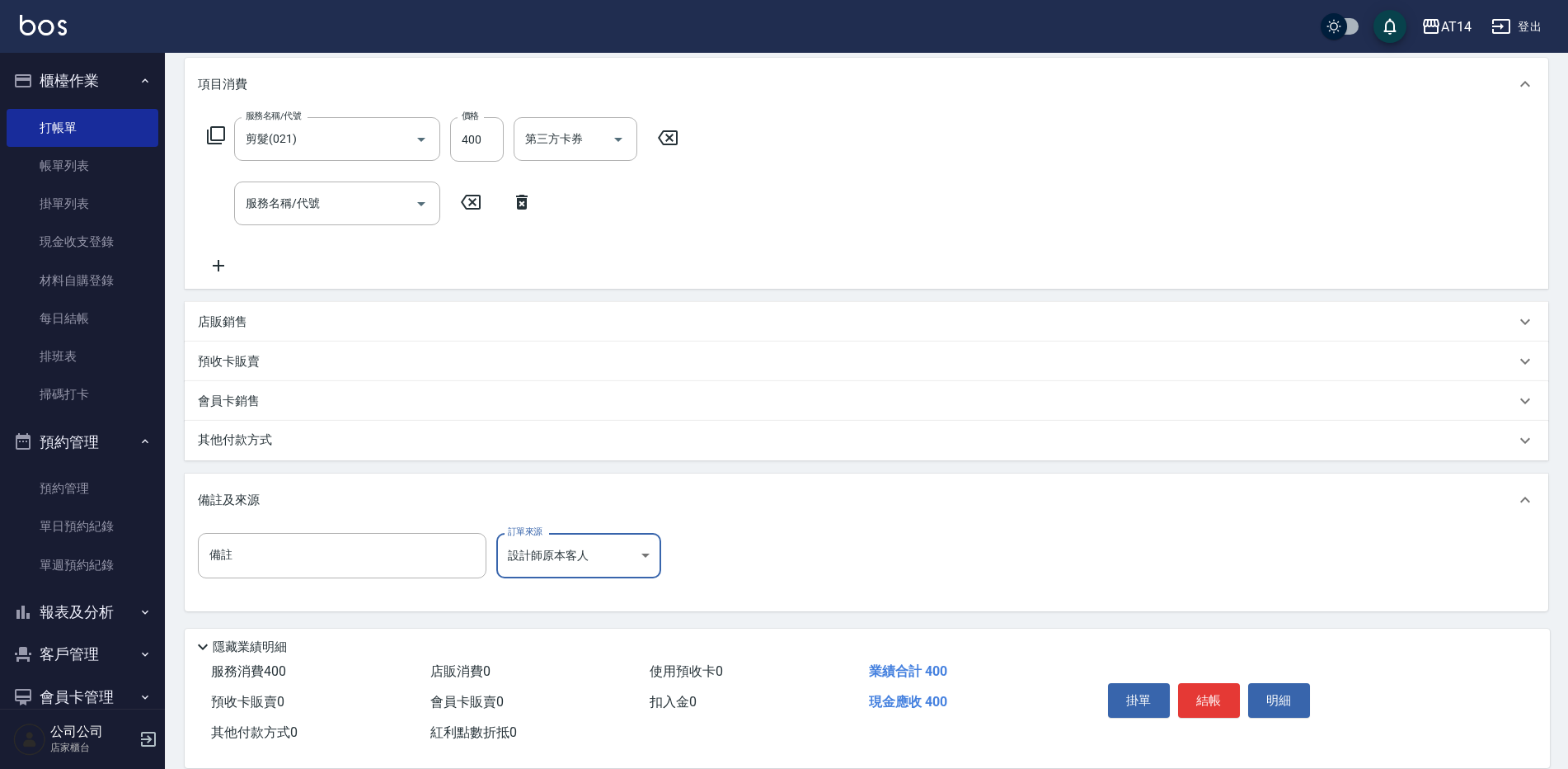
scroll to position [214, 0]
click at [1201, 695] on button "結帳" at bounding box center [1209, 701] width 62 height 35
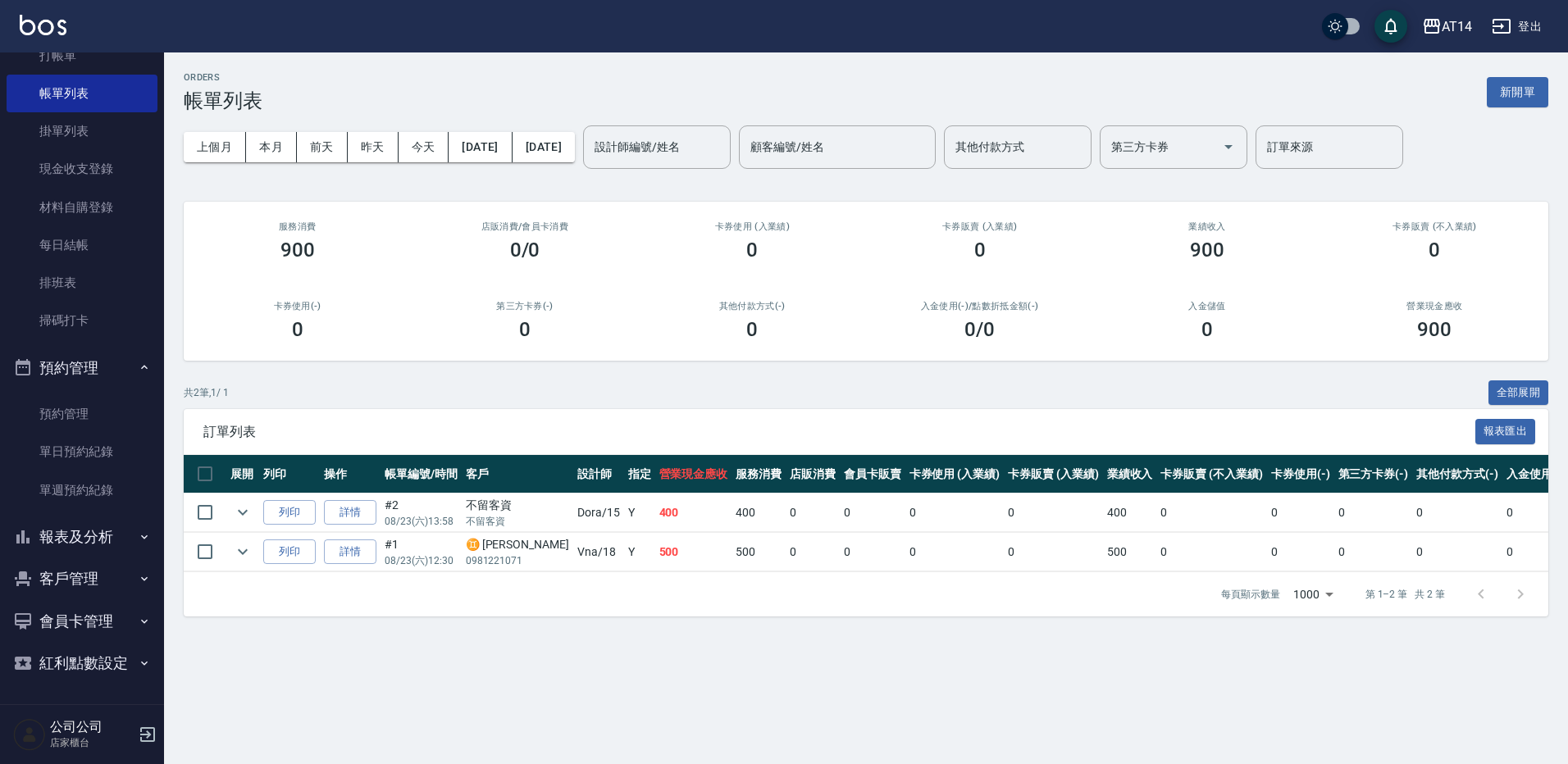
click at [105, 533] on button "報表及分析" at bounding box center [82, 536] width 151 height 43
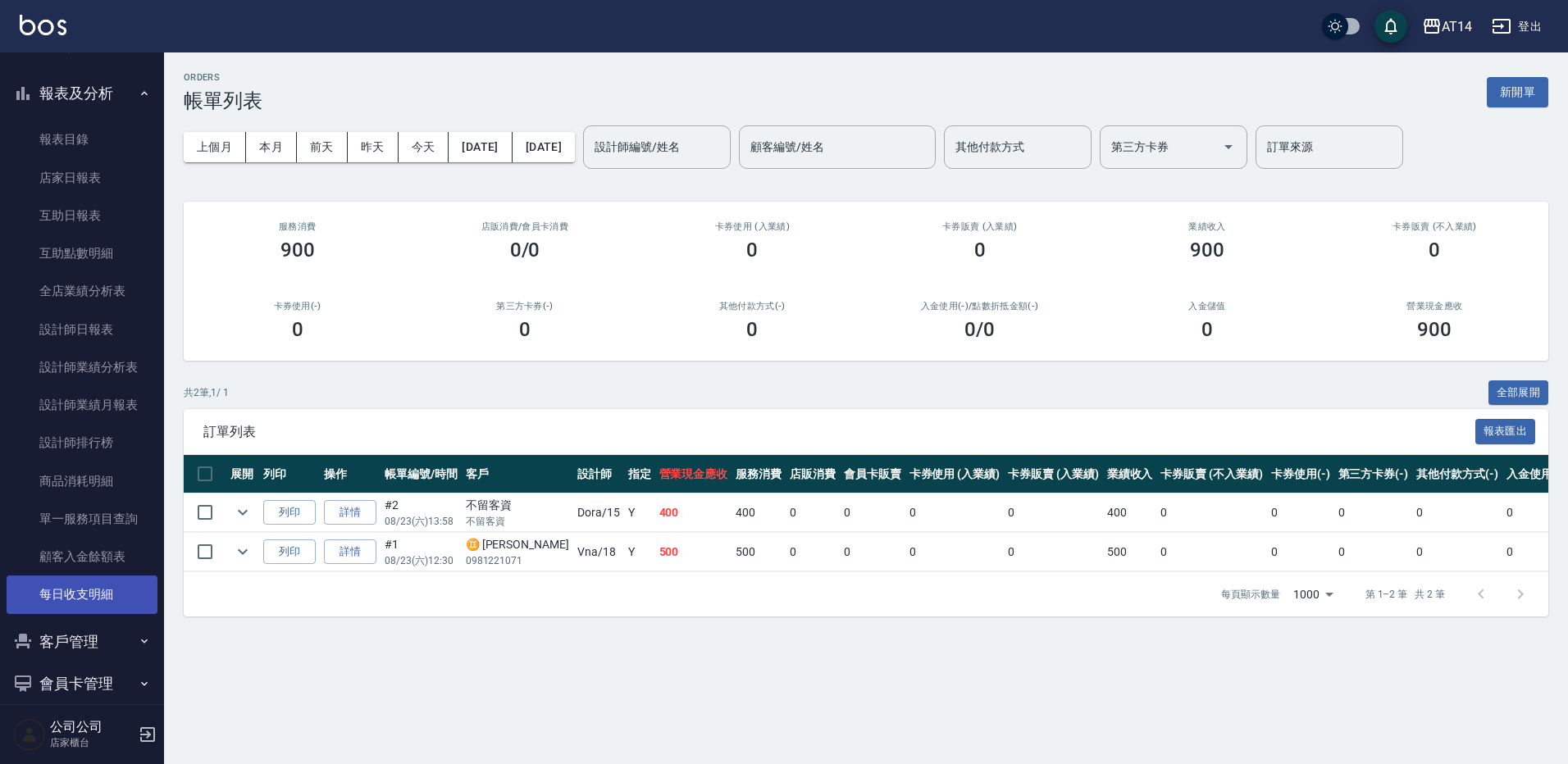
scroll to position [518, 0]
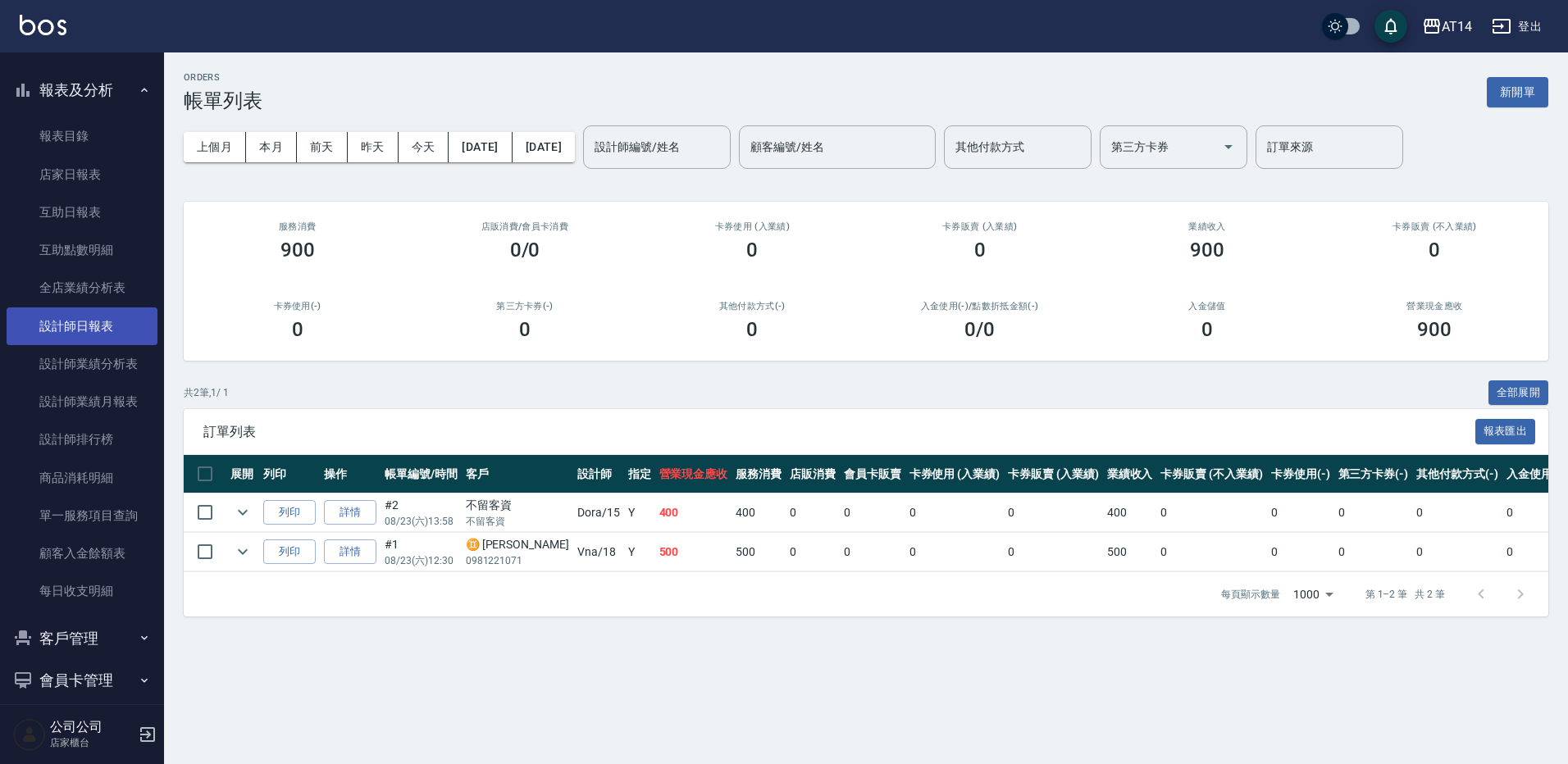
click at [71, 322] on link "設計師日報表" at bounding box center [82, 325] width 151 height 37
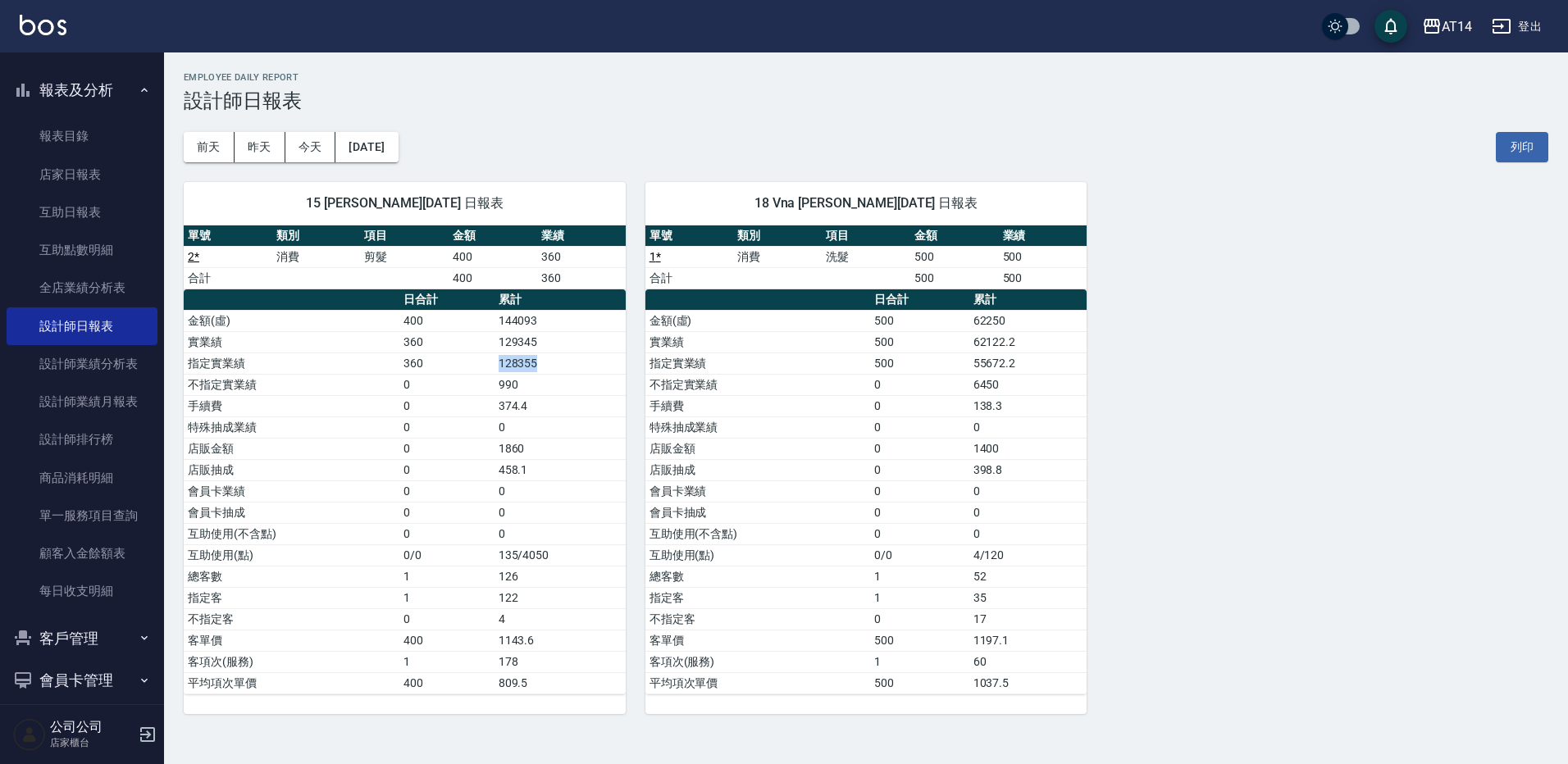
drag, startPoint x: 551, startPoint y: 359, endPoint x: 476, endPoint y: 359, distance: 75.0
click at [476, 359] on tr "指定實業績 360 128355" at bounding box center [405, 363] width 442 height 21
drag, startPoint x: 476, startPoint y: 359, endPoint x: 596, endPoint y: 413, distance: 131.6
click at [596, 413] on td "374.4" at bounding box center [560, 405] width 131 height 21
click at [95, 435] on link "設計師排行榜" at bounding box center [82, 439] width 151 height 37
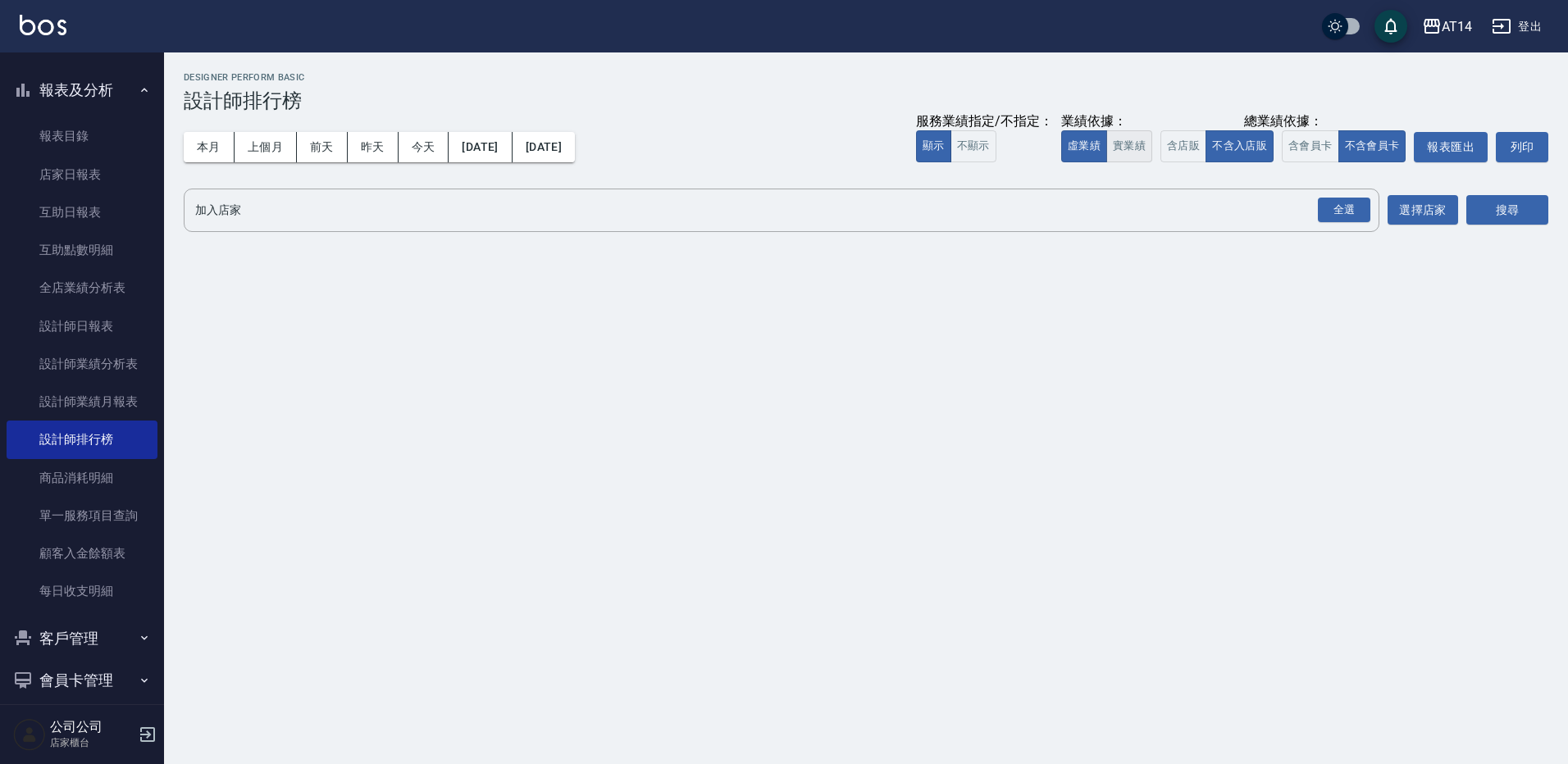
click at [1125, 144] on button "實業績" at bounding box center [1128, 146] width 46 height 32
click at [1202, 142] on button "含店販" at bounding box center [1182, 146] width 46 height 32
click at [1342, 153] on button "不含會員卡" at bounding box center [1372, 146] width 68 height 32
click at [1320, 161] on button "含會員卡" at bounding box center [1310, 146] width 57 height 32
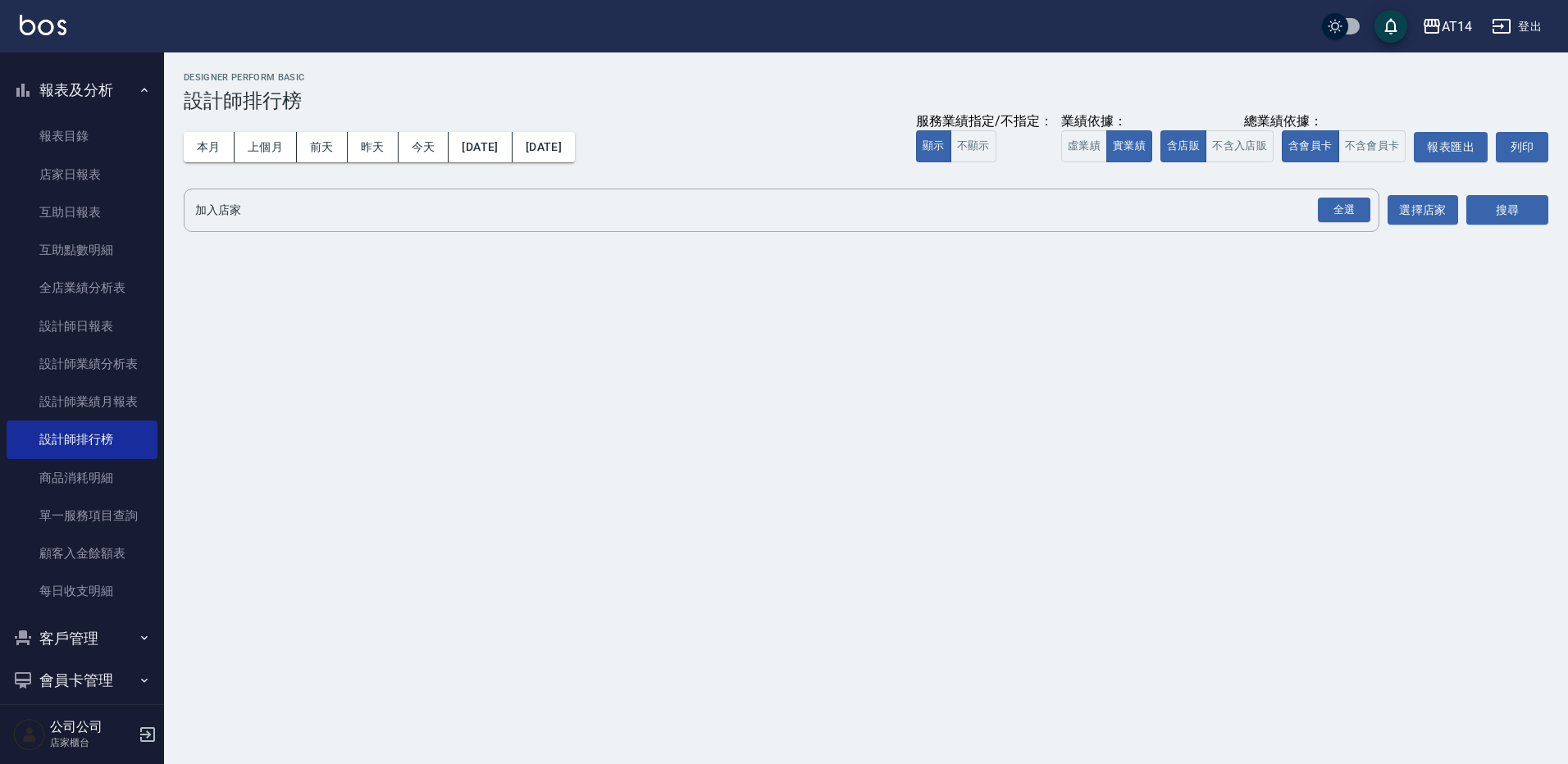
click at [1341, 204] on div "全選" at bounding box center [1343, 210] width 52 height 25
click at [1504, 213] on button "搜尋" at bounding box center [1507, 211] width 82 height 30
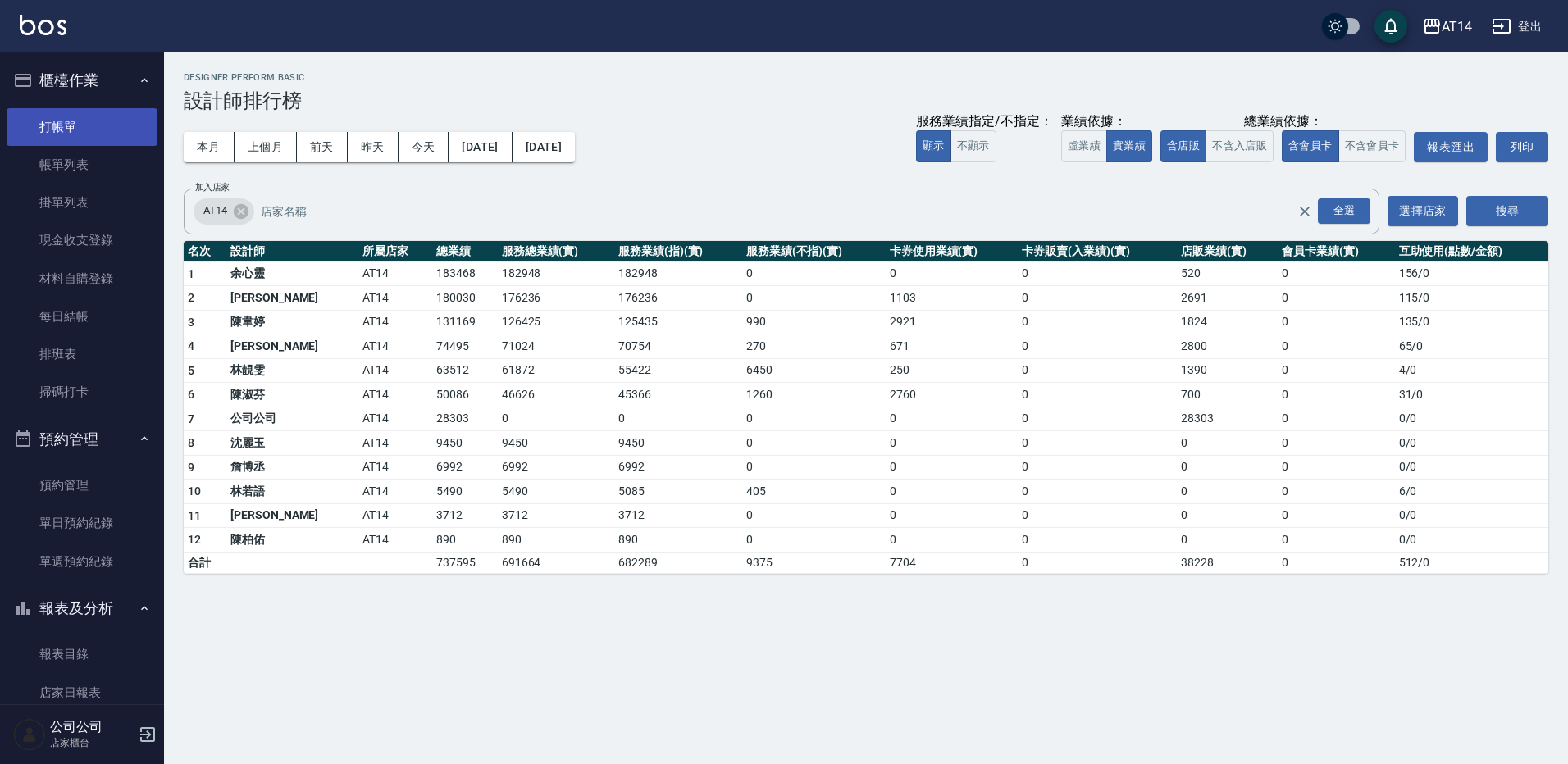
click at [91, 135] on link "打帳單" at bounding box center [82, 126] width 151 height 37
